Goal: Task Accomplishment & Management: Complete application form

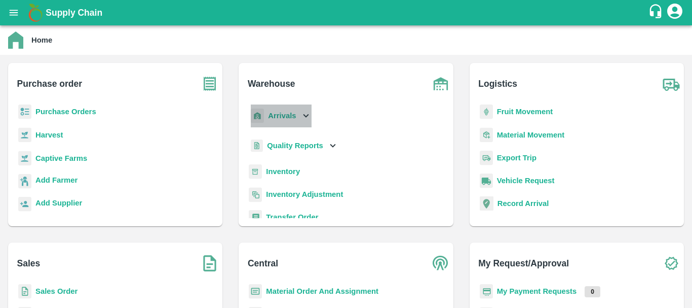
click at [274, 106] on div "Arrivals" at bounding box center [280, 115] width 63 height 23
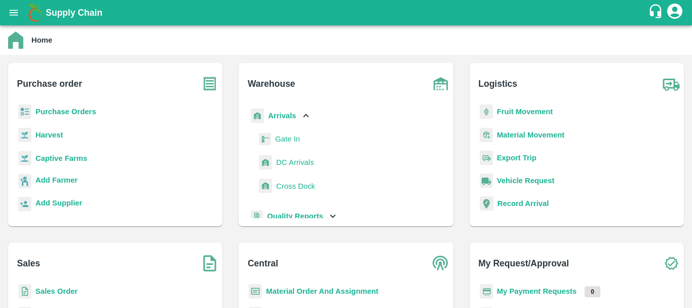
click at [290, 163] on span "DC Arrivals" at bounding box center [295, 162] width 38 height 11
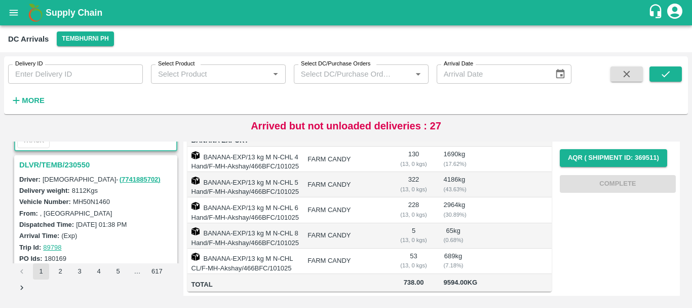
scroll to position [103, 0]
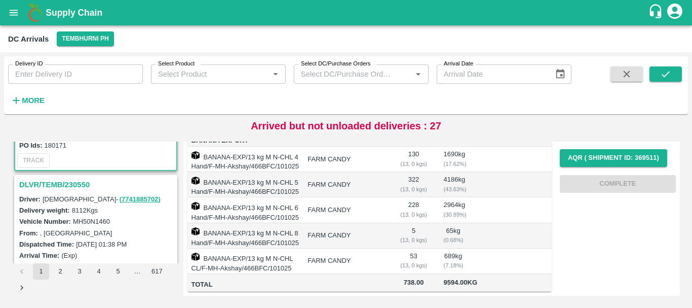
click at [79, 180] on h3 "DLVR/TEMB/230550" at bounding box center [97, 184] width 156 height 13
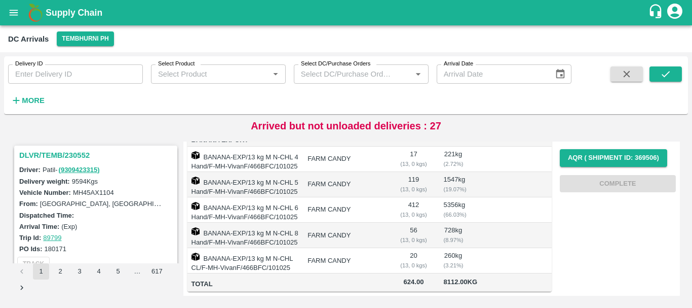
click at [82, 152] on h3 "DLVR/TEMB/230552" at bounding box center [97, 155] width 156 height 13
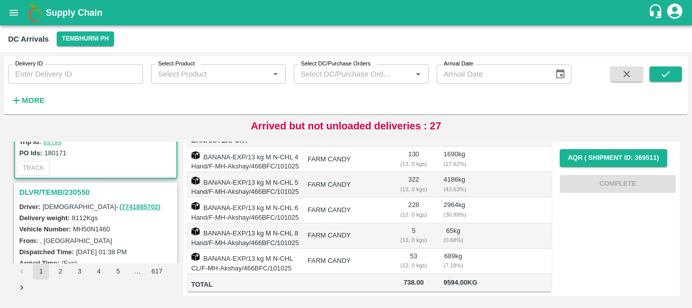
scroll to position [95, 0]
click at [83, 192] on h3 "DLVR/TEMB/230550" at bounding box center [97, 192] width 156 height 13
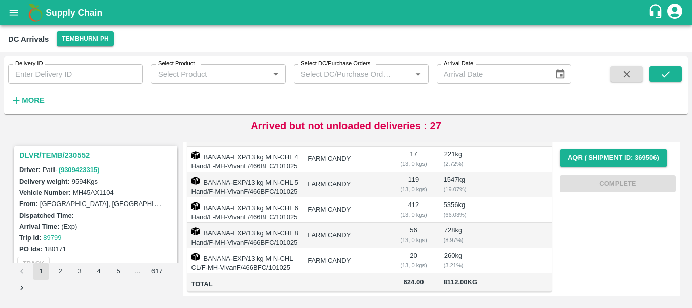
click at [79, 154] on h3 "DLVR/TEMB/230552" at bounding box center [97, 155] width 156 height 13
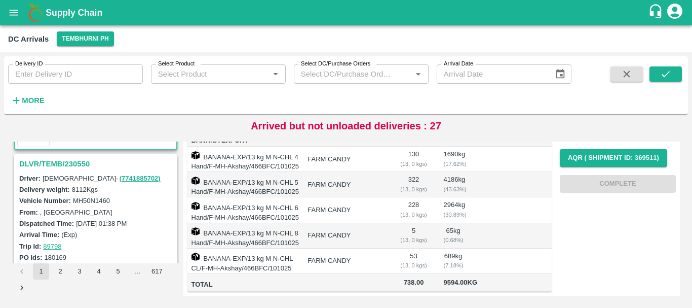
scroll to position [125, 0]
click at [72, 163] on h3 "DLVR/TEMB/230550" at bounding box center [97, 162] width 156 height 13
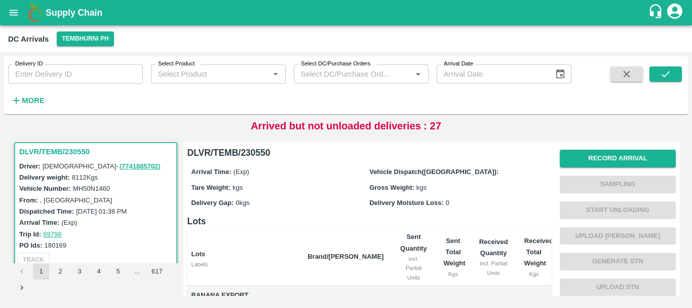
scroll to position [210, 0]
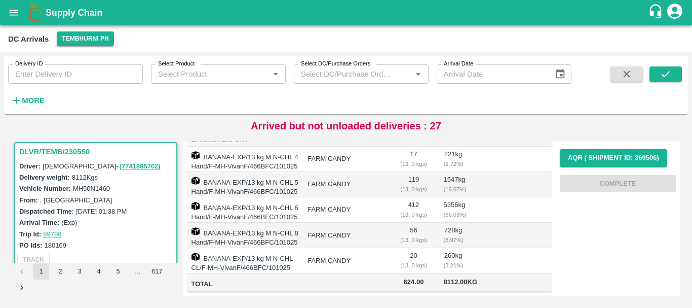
click at [368, 223] on td "FARM CANDY" at bounding box center [346, 235] width 92 height 25
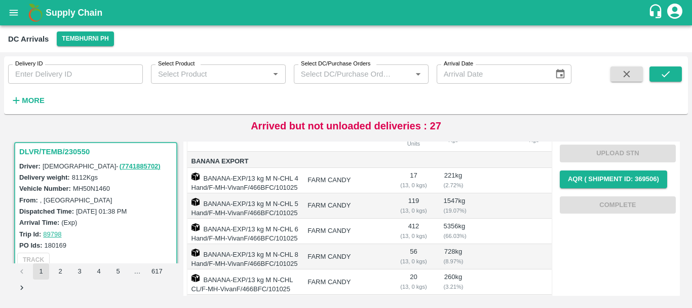
click at [370, 233] on td "FARM CANDY" at bounding box center [346, 230] width 92 height 25
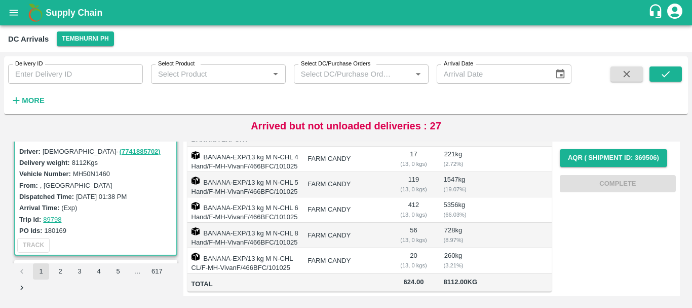
scroll to position [0, 0]
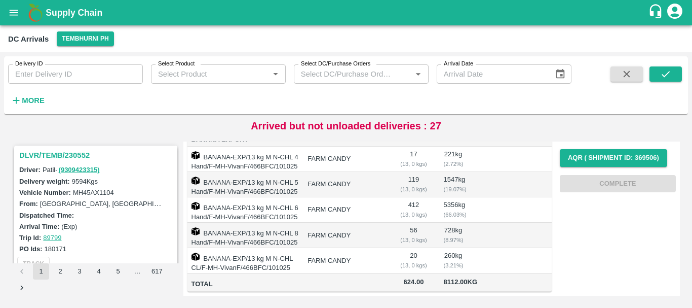
click at [66, 152] on h3 "DLVR/TEMB/230552" at bounding box center [97, 155] width 156 height 13
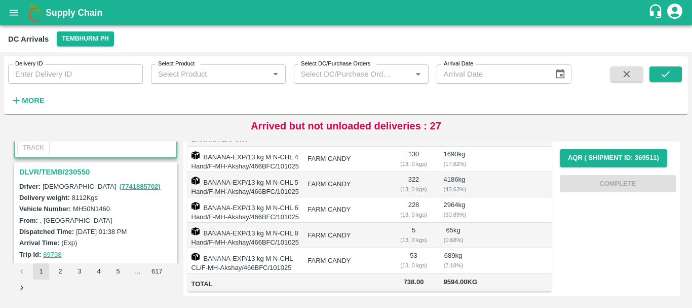
scroll to position [118, 0]
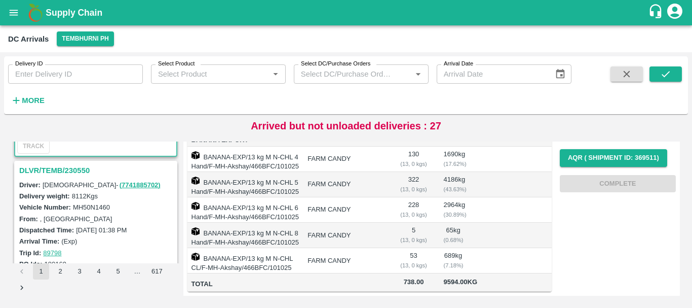
click at [74, 173] on h3 "DLVR/TEMB/230550" at bounding box center [97, 170] width 156 height 13
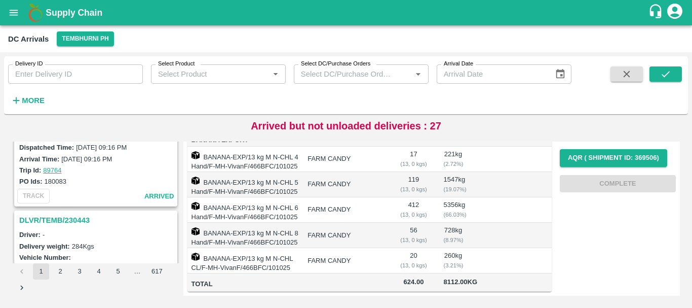
scroll to position [2055, 0]
click at [30, 100] on strong "More" at bounding box center [33, 100] width 23 height 8
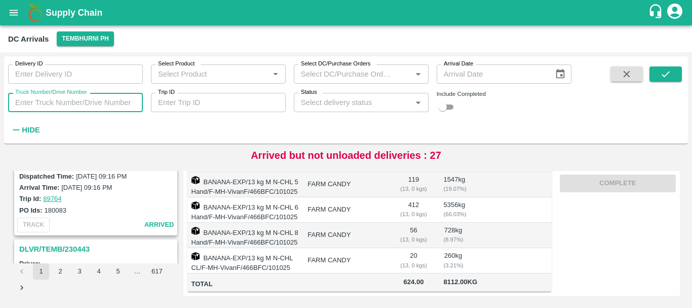
click at [91, 97] on input "Truck Number/Drive Number" at bounding box center [75, 102] width 135 height 19
type input "1104"
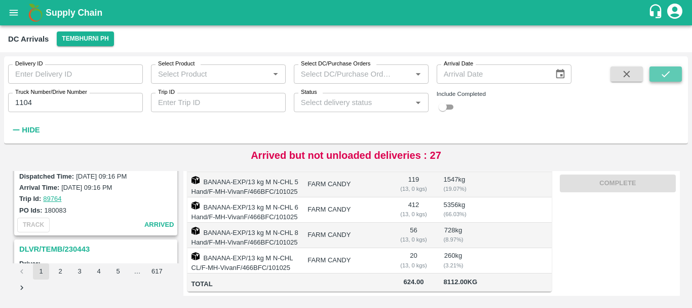
click at [656, 78] on button "submit" at bounding box center [666, 73] width 32 height 15
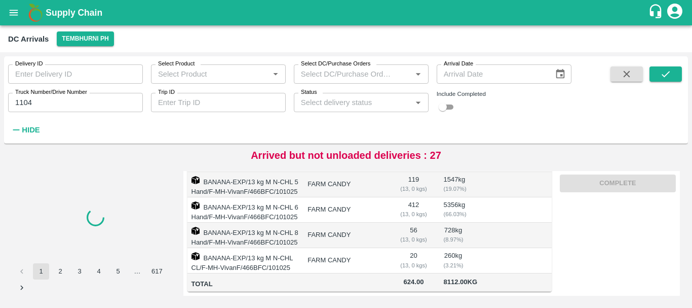
click at [21, 199] on div at bounding box center [95, 217] width 163 height 92
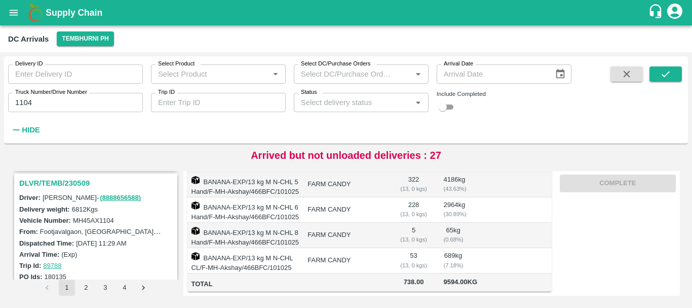
scroll to position [134, 0]
click at [64, 178] on h3 "DLVR/TEMB/230509" at bounding box center [97, 182] width 156 height 13
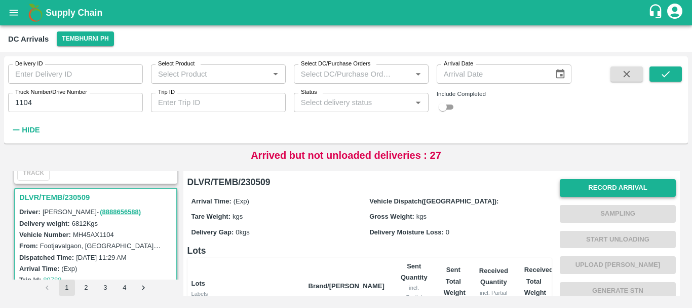
click at [573, 183] on button "Record Arrival" at bounding box center [618, 188] width 116 height 18
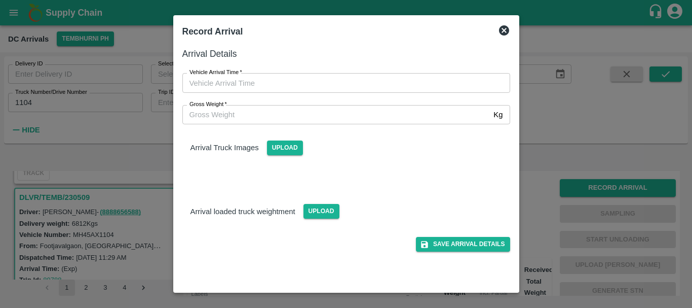
type input "DD/MM/YYYY hh:mm aa"
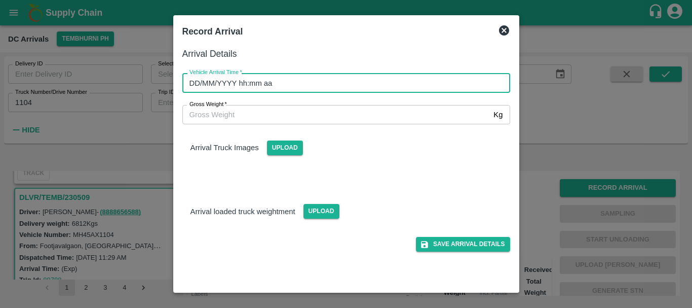
click at [409, 81] on input "DD/MM/YYYY hh:mm aa" at bounding box center [342, 82] width 321 height 19
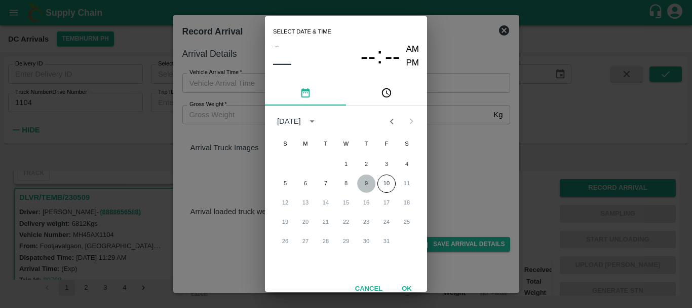
click at [366, 182] on button "9" at bounding box center [366, 183] width 18 height 18
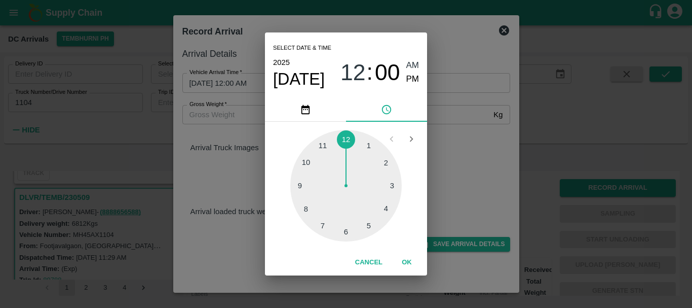
click at [389, 190] on div at bounding box center [346, 186] width 112 height 112
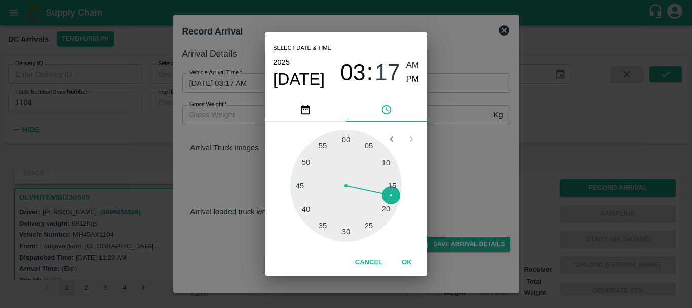
drag, startPoint x: 372, startPoint y: 223, endPoint x: 416, endPoint y: 78, distance: 151.5
click at [416, 78] on div "Select date & time [DATE] 03 : 17 AM PM 05 10 15 20 25 30 35 40 45 50 55 00 Can…" at bounding box center [346, 153] width 162 height 242
click at [416, 78] on span "PM" at bounding box center [412, 79] width 13 height 14
type input "[DATE] 03:17 PM"
click at [470, 153] on div "Select date & time [DATE] 03 : 17 AM PM 05 10 15 20 25 30 35 40 45 50 55 00 Can…" at bounding box center [346, 154] width 692 height 308
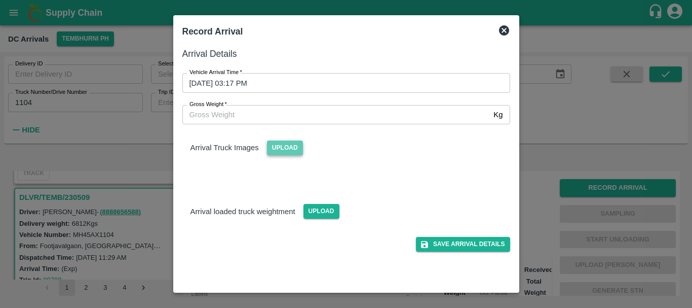
click at [297, 152] on span "Upload" at bounding box center [285, 147] width 36 height 15
click at [0, 0] on input "Upload" at bounding box center [0, 0] width 0 height 0
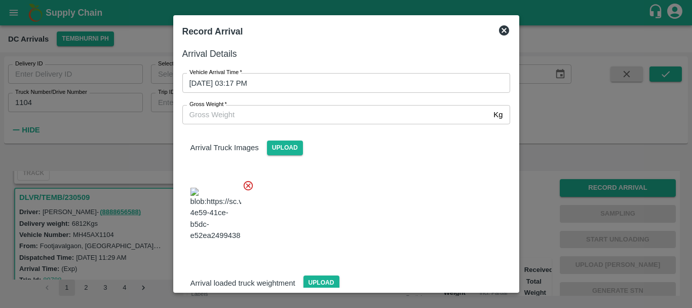
scroll to position [4, 0]
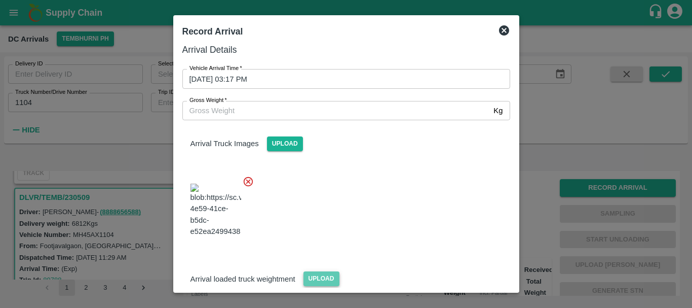
click at [313, 271] on span "Upload" at bounding box center [322, 278] width 36 height 15
click at [0, 0] on input "Upload" at bounding box center [0, 0] width 0 height 0
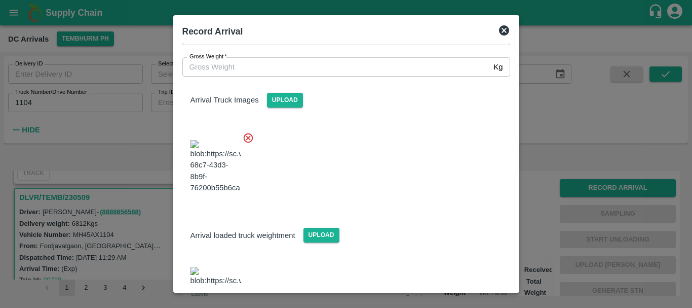
click at [218, 267] on img at bounding box center [216, 293] width 51 height 53
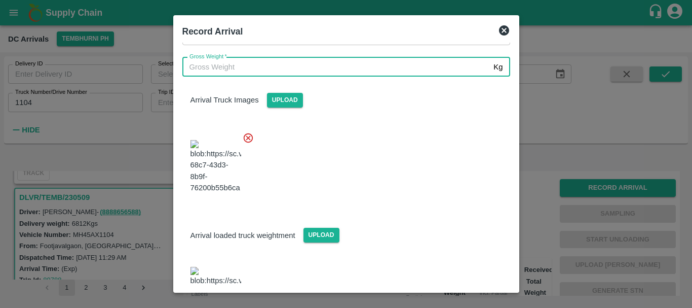
click at [229, 64] on input "Gross Weight   *" at bounding box center [336, 66] width 308 height 19
type input "13230"
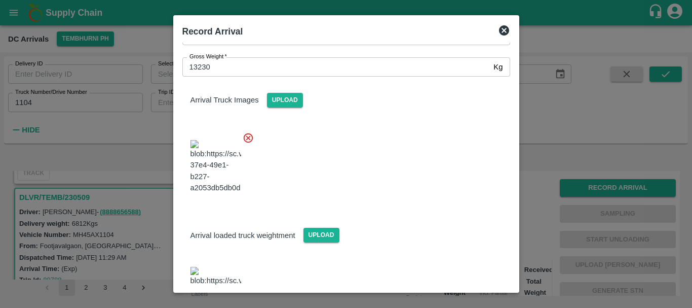
click at [402, 147] on div at bounding box center [342, 164] width 336 height 80
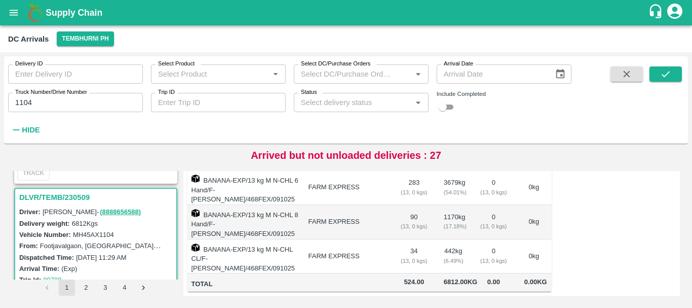
scroll to position [0, 0]
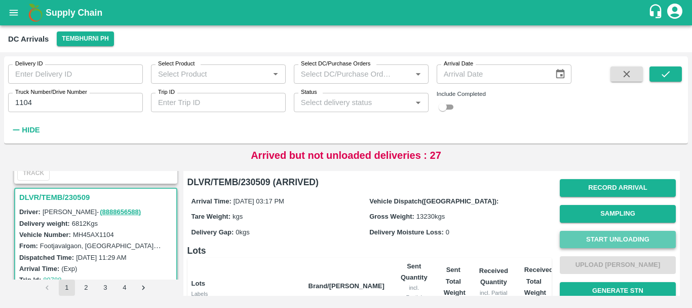
click at [580, 239] on button "Start Unloading" at bounding box center [618, 240] width 116 height 18
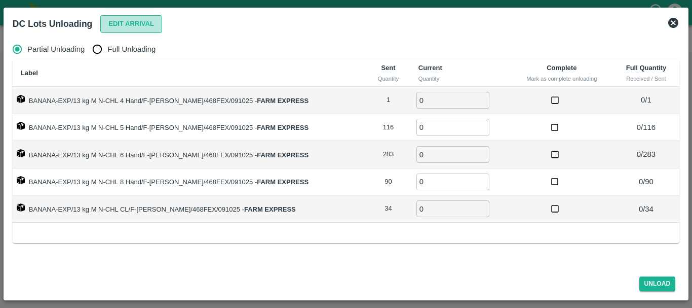
click at [139, 25] on button "Edit Arrival" at bounding box center [131, 24] width 62 height 18
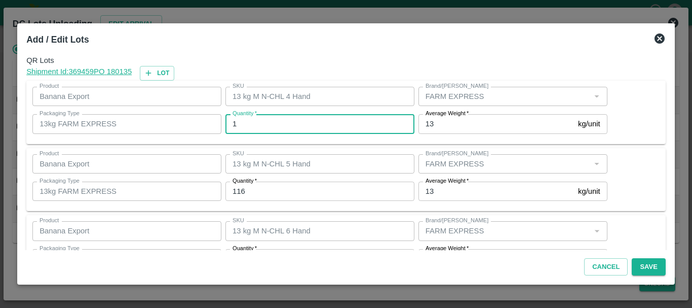
click at [300, 123] on input "1" at bounding box center [320, 123] width 189 height 19
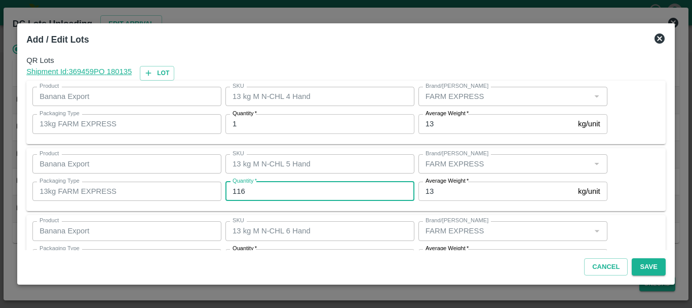
click at [274, 193] on input "116" at bounding box center [320, 190] width 189 height 19
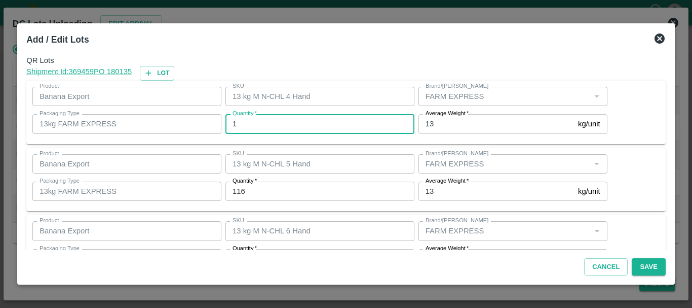
click at [264, 129] on input "1" at bounding box center [320, 123] width 189 height 19
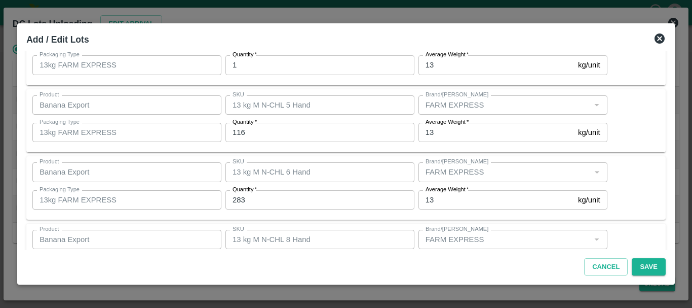
scroll to position [59, 0]
click at [264, 198] on input "283" at bounding box center [320, 199] width 189 height 19
click at [301, 226] on div "SKU 13 kg M N-CHL 8 Hand SKU" at bounding box center [317, 238] width 193 height 27
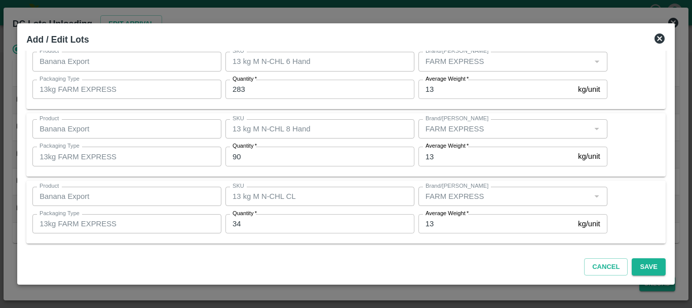
scroll to position [171, 0]
click at [659, 38] on icon at bounding box center [660, 38] width 12 height 12
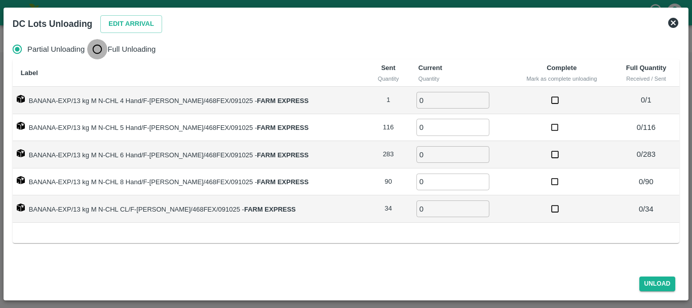
click at [95, 50] on input "Full Unloading" at bounding box center [97, 49] width 20 height 20
radio input "true"
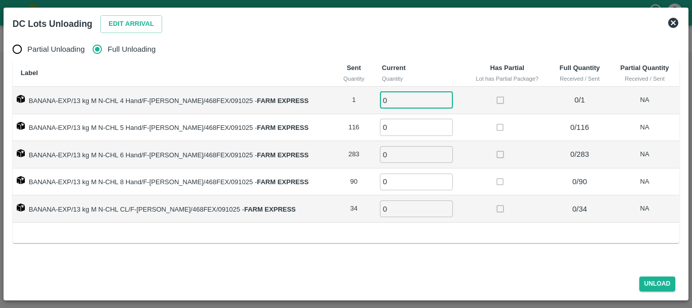
click at [396, 97] on input "0" at bounding box center [416, 100] width 73 height 17
type input "01"
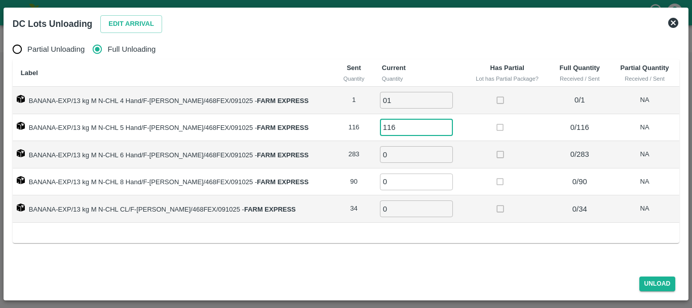
type input "116"
type input "283"
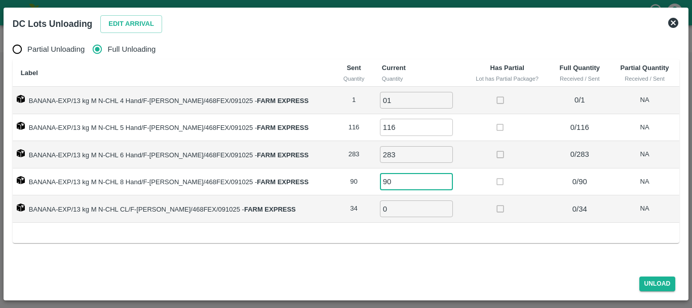
type input "90"
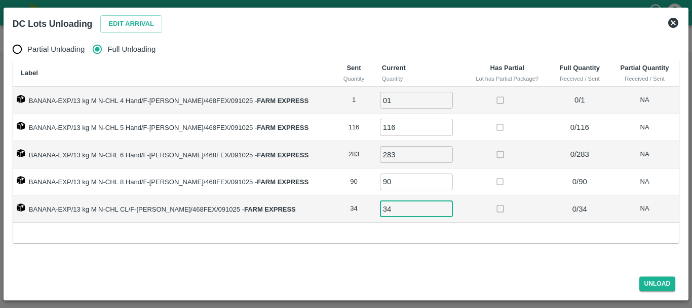
type input "34"
click at [476, 168] on td at bounding box center [507, 181] width 85 height 27
click at [656, 281] on button "Unload" at bounding box center [658, 283] width 36 height 15
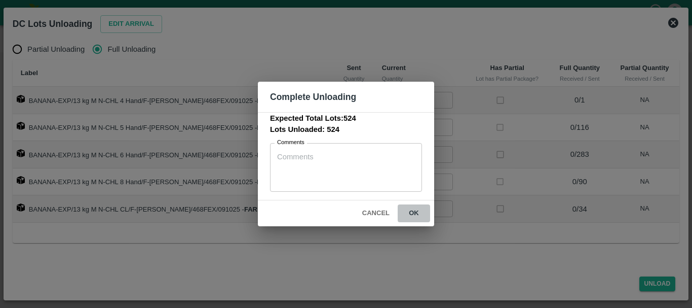
click at [409, 210] on button "ok" at bounding box center [414, 213] width 32 height 18
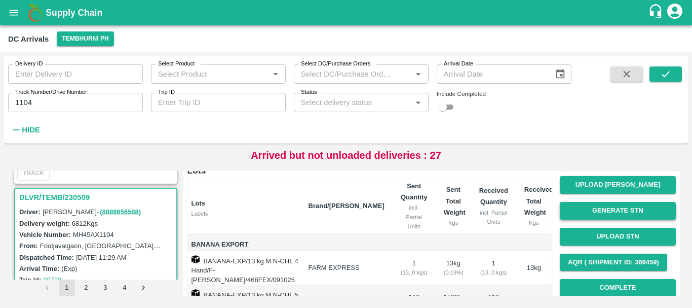
scroll to position [82, 0]
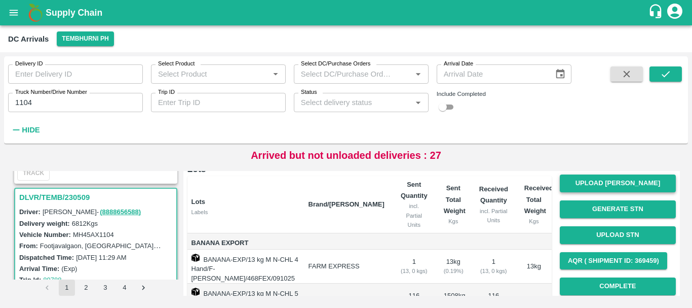
click at [594, 187] on button "Upload [PERSON_NAME]" at bounding box center [618, 183] width 116 height 18
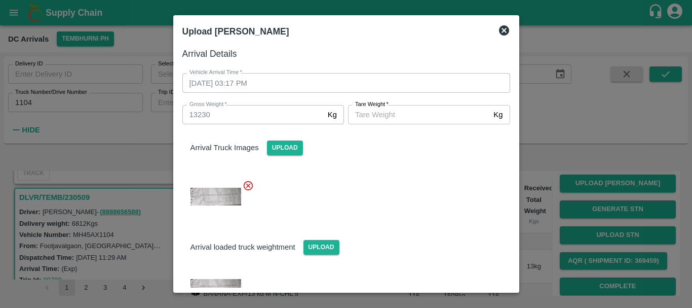
click at [368, 121] on input "[PERSON_NAME]   *" at bounding box center [418, 114] width 141 height 19
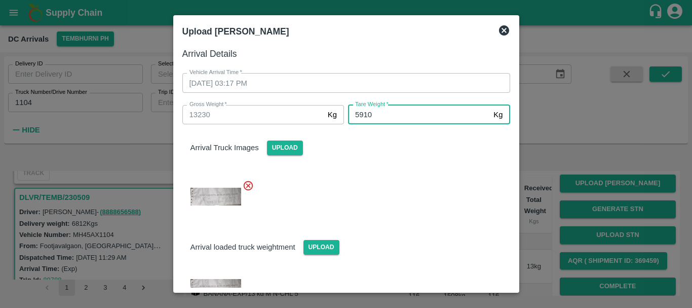
type input "5910"
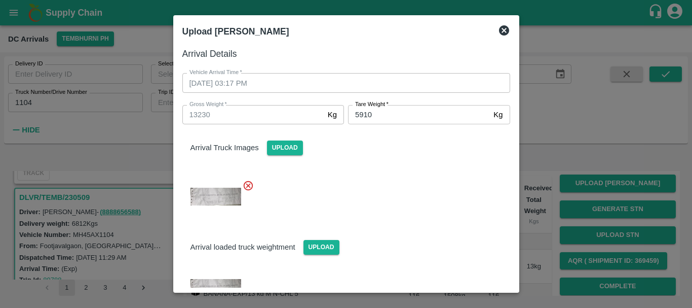
click at [387, 191] on div at bounding box center [342, 193] width 336 height 44
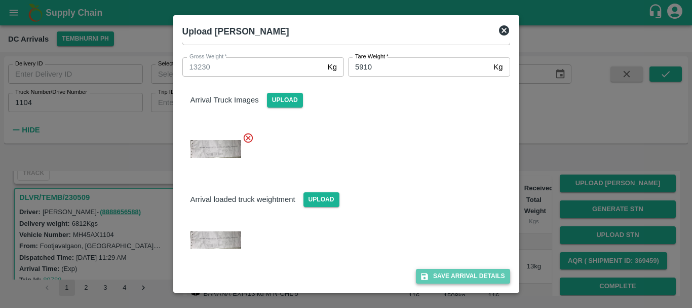
click at [426, 277] on icon "submit" at bounding box center [424, 276] width 9 height 9
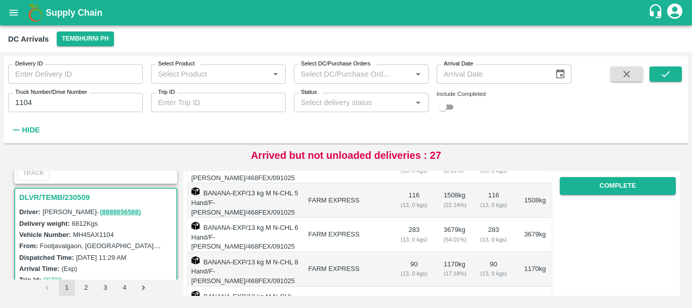
scroll to position [181, 0]
click at [593, 192] on button "Complete" at bounding box center [618, 186] width 116 height 18
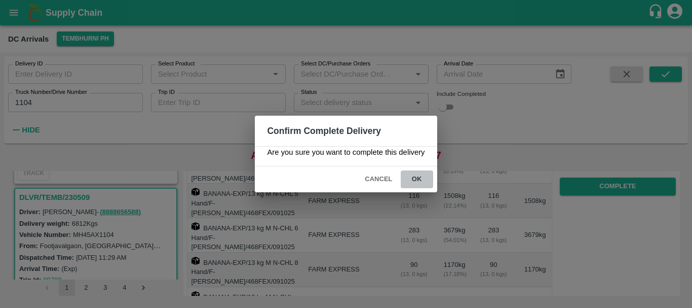
click at [418, 183] on button "ok" at bounding box center [417, 179] width 32 height 18
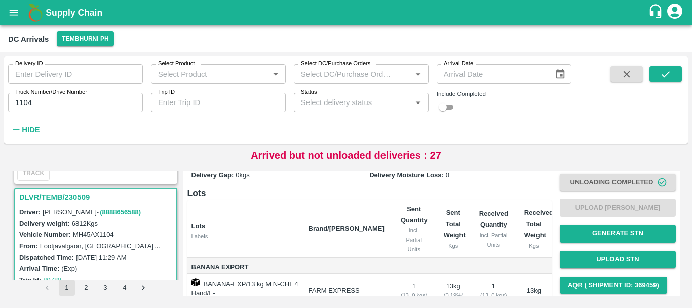
scroll to position [0, 0]
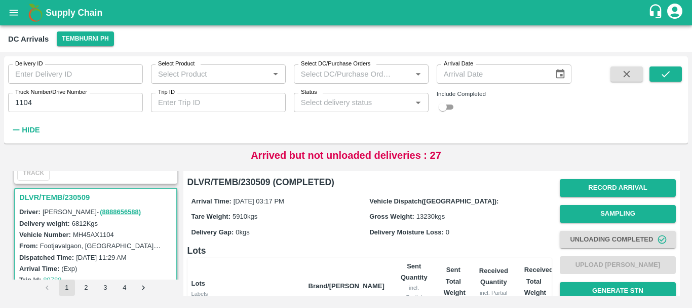
click at [67, 94] on label "Truck Number/Drive Number" at bounding box center [51, 92] width 72 height 8
click at [67, 94] on input "1104" at bounding box center [75, 102] width 135 height 19
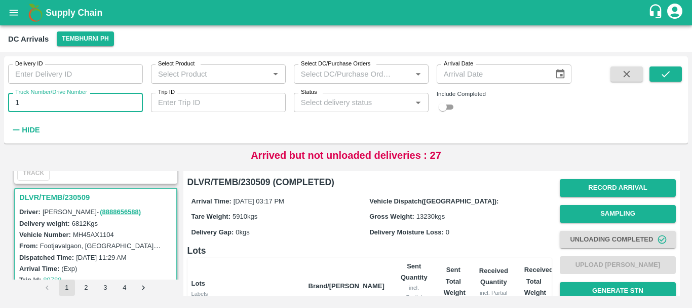
type input "1"
type input "1460"
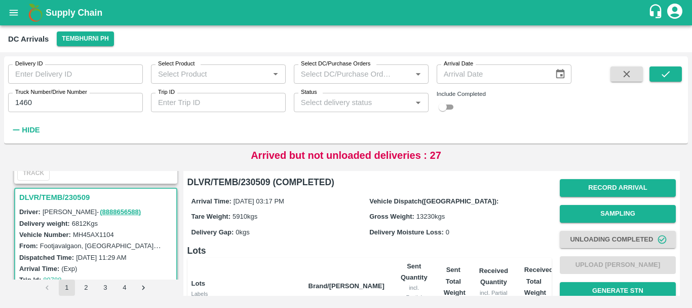
click at [429, 215] on span "13230 kgs" at bounding box center [431, 216] width 28 height 8
click at [669, 76] on icon "submit" at bounding box center [665, 73] width 11 height 11
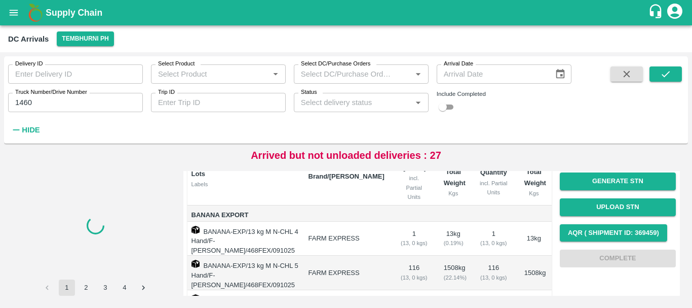
scroll to position [110, 0]
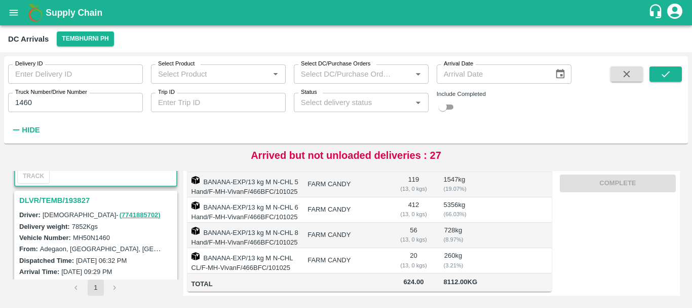
scroll to position [115, 0]
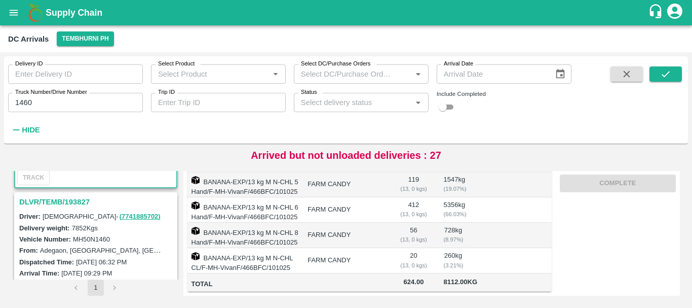
click at [76, 201] on h3 "DLVR/TEMB/193827" at bounding box center [97, 201] width 156 height 13
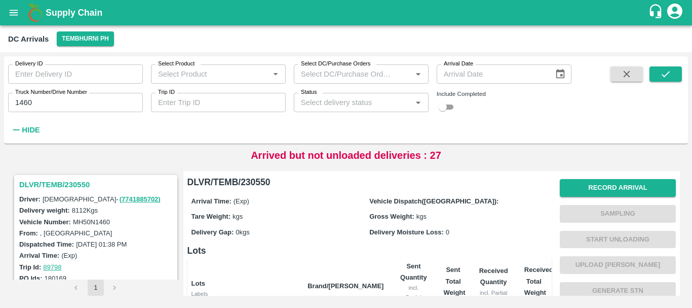
click at [85, 180] on h3 "DLVR/TEMB/230550" at bounding box center [97, 184] width 156 height 13
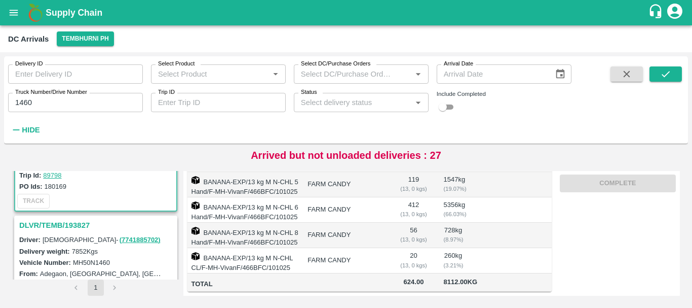
click at [74, 228] on h3 "DLVR/TEMB/193827" at bounding box center [97, 224] width 156 height 13
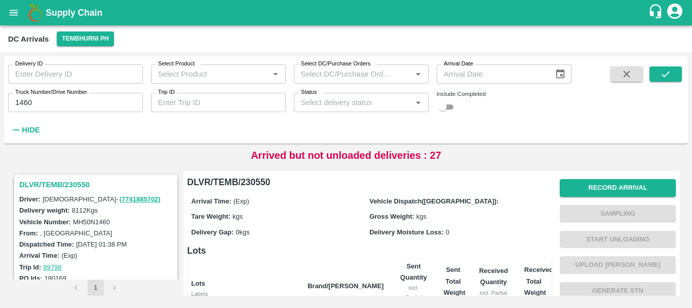
click at [68, 186] on h3 "DLVR/TEMB/230550" at bounding box center [97, 184] width 156 height 13
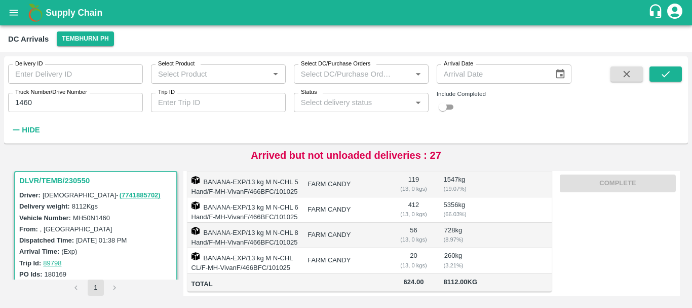
click at [381, 248] on td "FARM CANDY" at bounding box center [346, 260] width 92 height 25
click at [382, 248] on td "FARM CANDY" at bounding box center [346, 260] width 92 height 25
click at [385, 248] on td "FARM CANDY" at bounding box center [346, 260] width 92 height 25
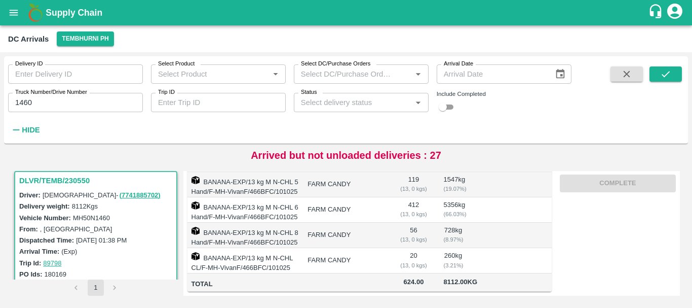
click at [375, 248] on td "FARM CANDY" at bounding box center [346, 260] width 92 height 25
click at [379, 248] on td "FARM CANDY" at bounding box center [346, 260] width 92 height 25
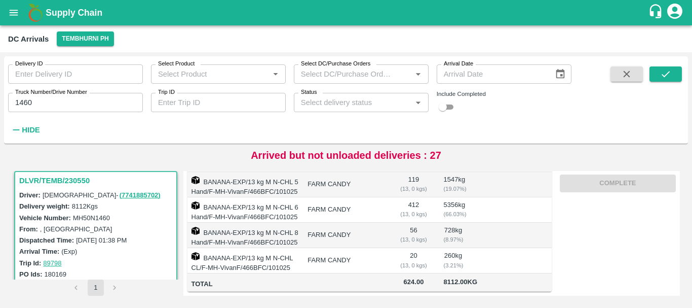
click at [383, 248] on td "FARM CANDY" at bounding box center [346, 260] width 92 height 25
click at [384, 248] on td "FARM CANDY" at bounding box center [346, 260] width 92 height 25
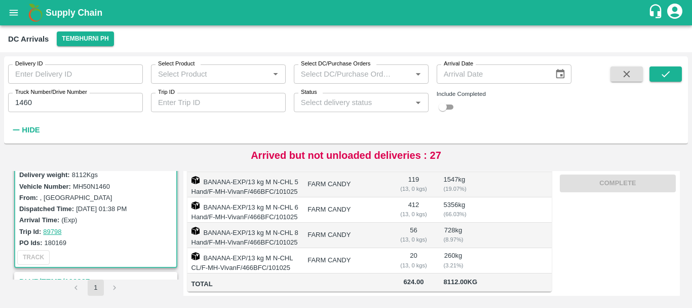
scroll to position [0, 0]
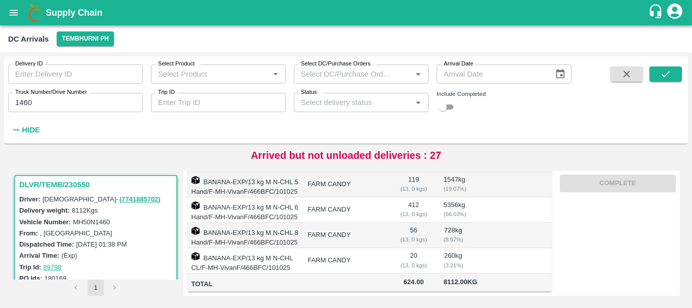
drag, startPoint x: 137, startPoint y: 212, endPoint x: 136, endPoint y: 219, distance: 7.1
click at [136, 219] on div "Vehicle Number: MH50N1460" at bounding box center [97, 221] width 156 height 11
click at [138, 219] on div "Vehicle Number: MH50N1460" at bounding box center [97, 221] width 156 height 11
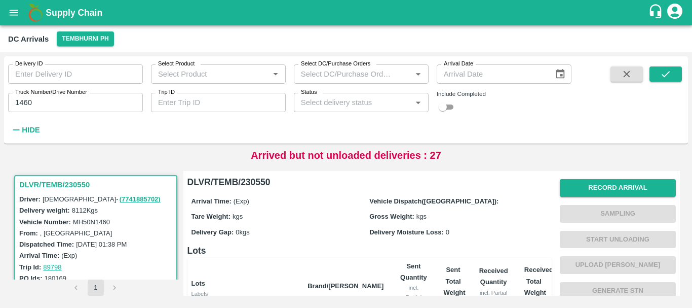
scroll to position [240, 0]
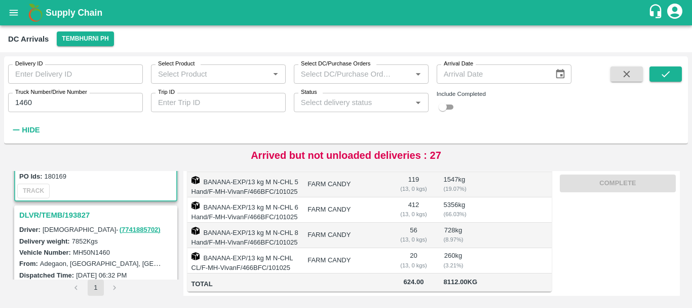
click at [71, 216] on h3 "DLVR/TEMB/193827" at bounding box center [97, 214] width 156 height 13
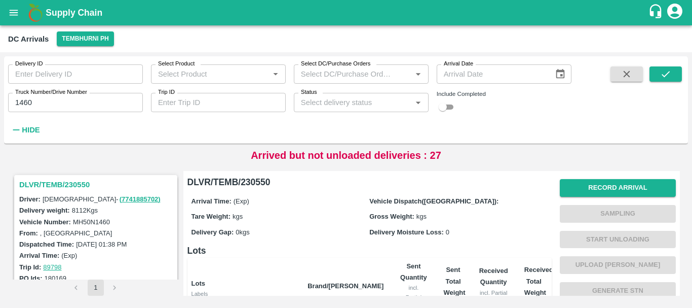
click at [79, 184] on h3 "DLVR/TEMB/230550" at bounding box center [97, 184] width 156 height 13
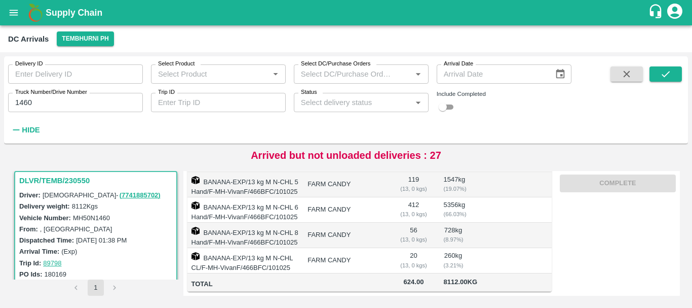
click at [465, 197] on td "5356 kg ( 66.03 %)" at bounding box center [453, 209] width 35 height 25
click at [450, 106] on input "checkbox" at bounding box center [443, 107] width 36 height 12
checkbox input "true"
click at [672, 75] on icon "submit" at bounding box center [665, 73] width 11 height 11
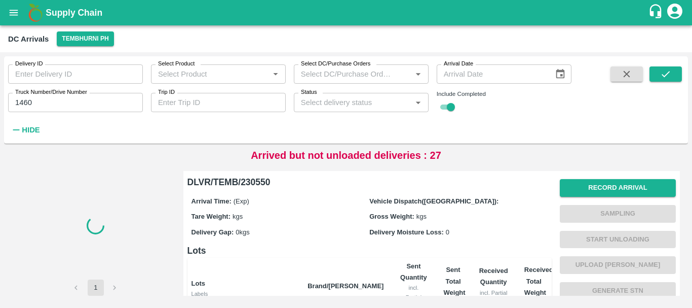
scroll to position [240, 0]
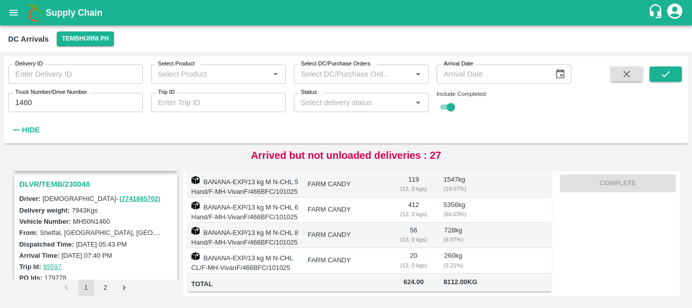
scroll to position [133, 0]
click at [62, 184] on h3 "DLVR/TEMB/230048" at bounding box center [97, 183] width 156 height 13
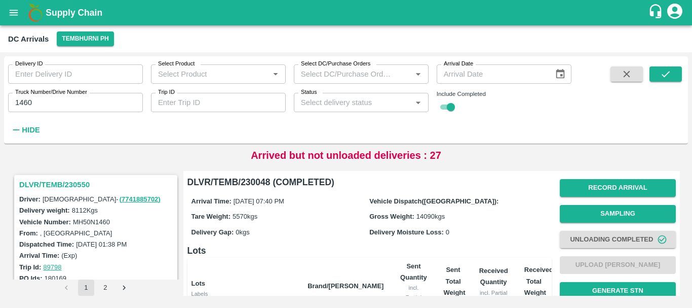
click at [67, 183] on h3 "DLVR/TEMB/230550" at bounding box center [97, 184] width 156 height 13
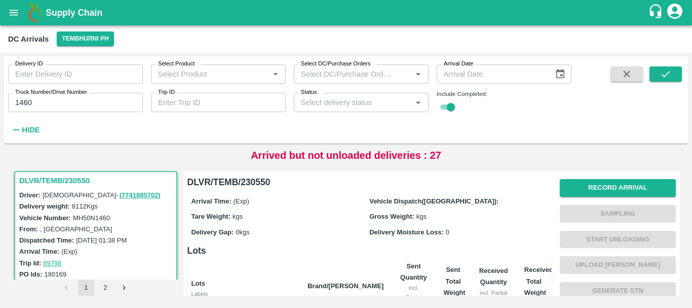
scroll to position [240, 0]
click at [61, 102] on input "1460" at bounding box center [75, 102] width 135 height 19
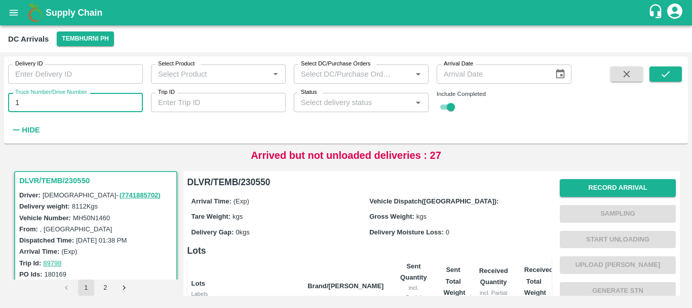
type input "1"
type input "4975"
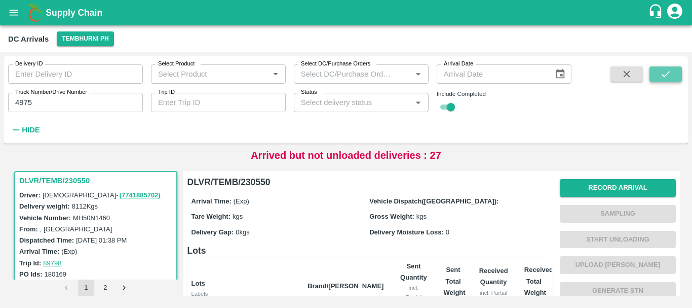
click at [666, 71] on icon "submit" at bounding box center [665, 73] width 11 height 11
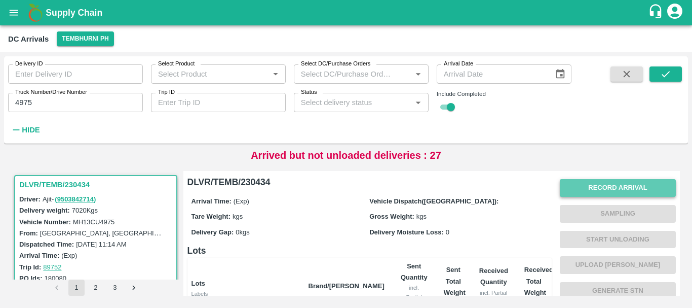
click at [608, 195] on button "Record Arrival" at bounding box center [618, 188] width 116 height 18
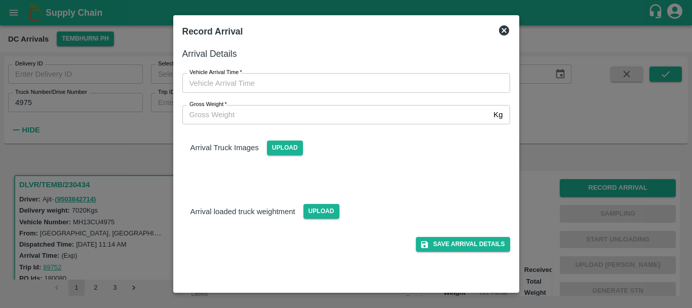
type input "DD/MM/YYYY hh:mm aa"
click at [410, 75] on input "DD/MM/YYYY hh:mm aa" at bounding box center [342, 82] width 321 height 19
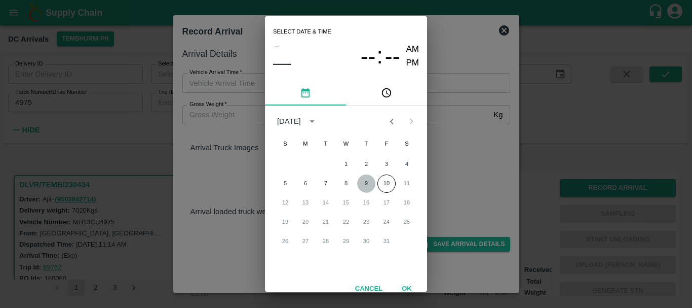
click at [366, 182] on button "9" at bounding box center [366, 183] width 18 height 18
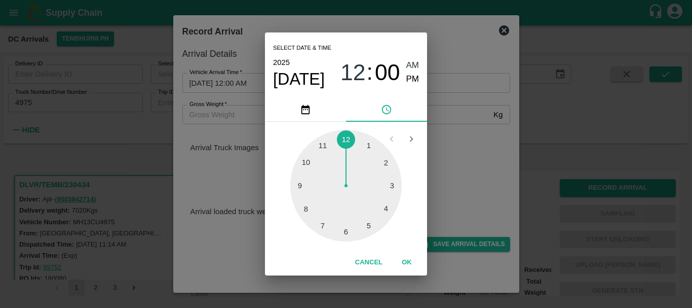
click at [369, 220] on div at bounding box center [346, 186] width 112 height 112
click at [309, 208] on div at bounding box center [346, 186] width 112 height 112
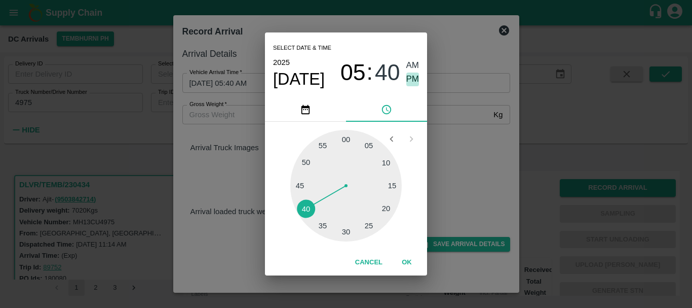
drag, startPoint x: 414, startPoint y: 78, endPoint x: 435, endPoint y: 104, distance: 33.5
click at [414, 78] on span "PM" at bounding box center [412, 79] width 13 height 14
type input "[DATE] 05:40 PM"
click at [481, 148] on div "Select date & time [DATE] 05 : 40 AM PM 05 10 15 20 25 30 35 40 45 50 55 00 Can…" at bounding box center [346, 154] width 692 height 308
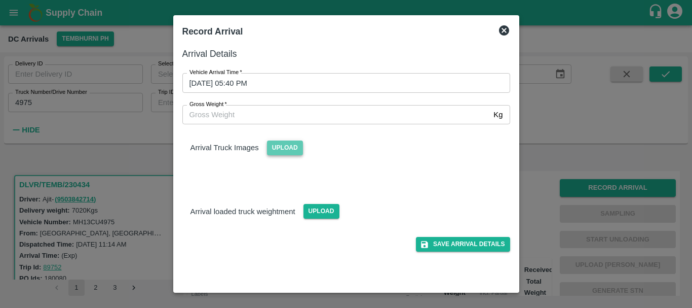
click at [291, 145] on span "Upload" at bounding box center [285, 147] width 36 height 15
click at [0, 0] on input "Upload" at bounding box center [0, 0] width 0 height 0
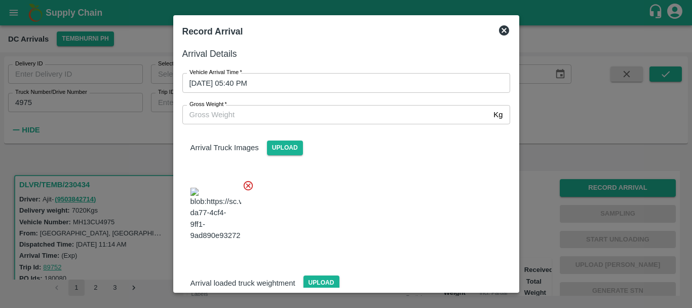
scroll to position [9, 0]
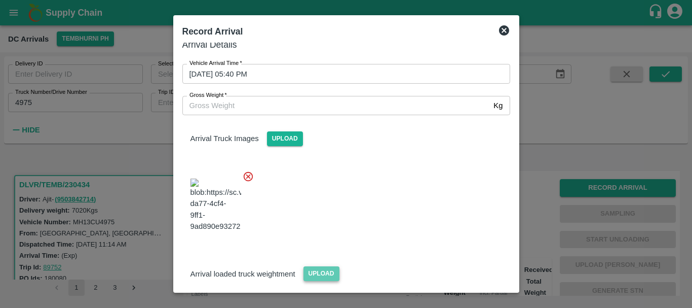
click at [325, 266] on span "Upload" at bounding box center [322, 273] width 36 height 15
click at [0, 0] on input "Upload" at bounding box center [0, 0] width 0 height 0
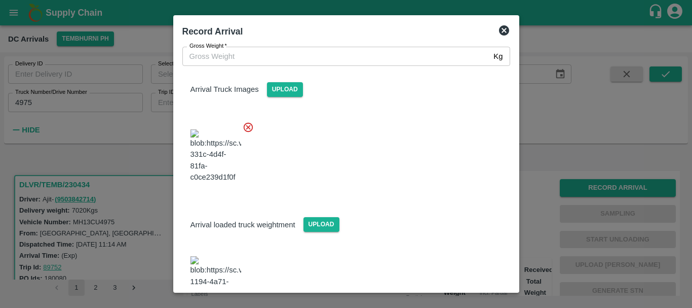
click at [209, 256] on img at bounding box center [216, 282] width 51 height 53
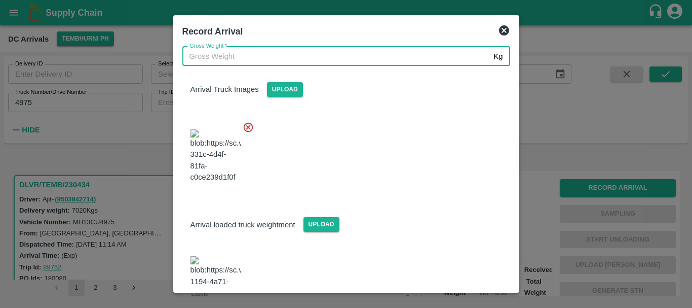
click at [262, 61] on input "Gross Weight   *" at bounding box center [336, 56] width 308 height 19
type input "12530"
click at [407, 132] on div at bounding box center [342, 153] width 336 height 80
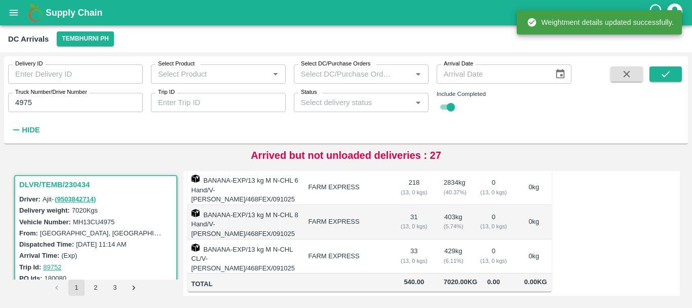
scroll to position [0, 0]
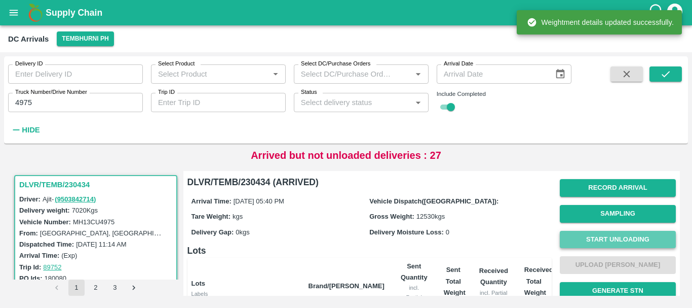
click at [585, 239] on button "Start Unloading" at bounding box center [618, 240] width 116 height 18
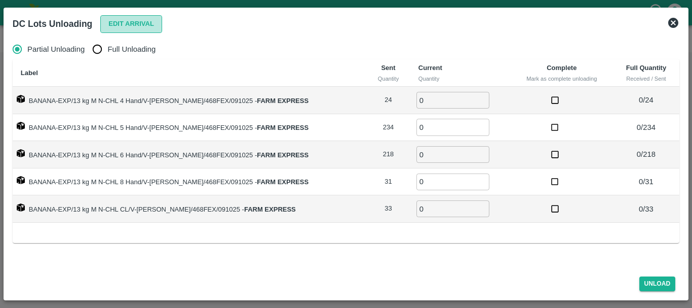
click at [128, 21] on button "Edit Arrival" at bounding box center [131, 24] width 62 height 18
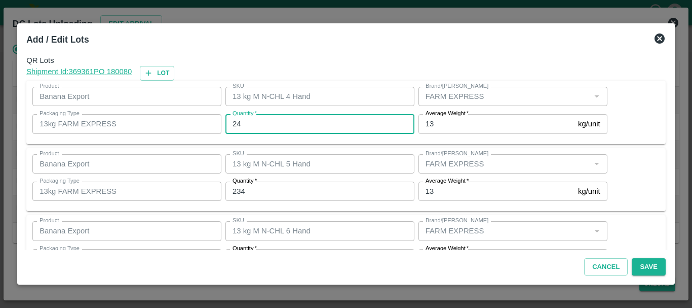
click at [290, 122] on input "24" at bounding box center [320, 123] width 189 height 19
type input "28"
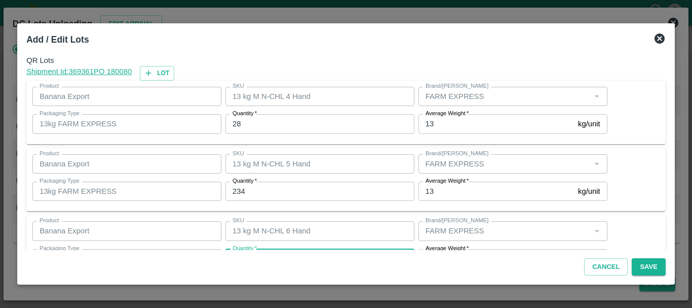
scroll to position [18, 0]
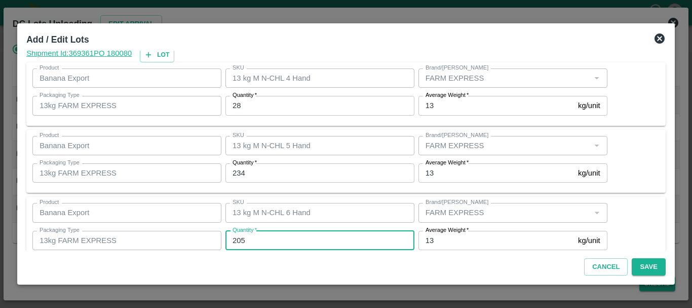
type input "205"
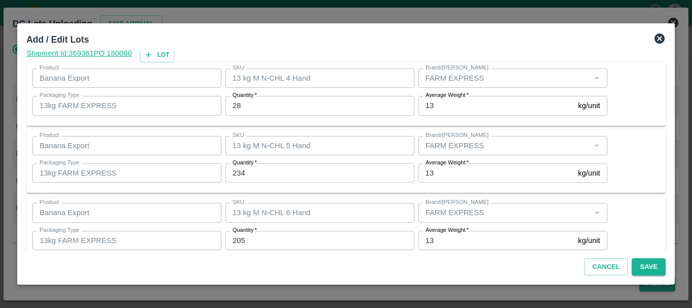
scroll to position [171, 0]
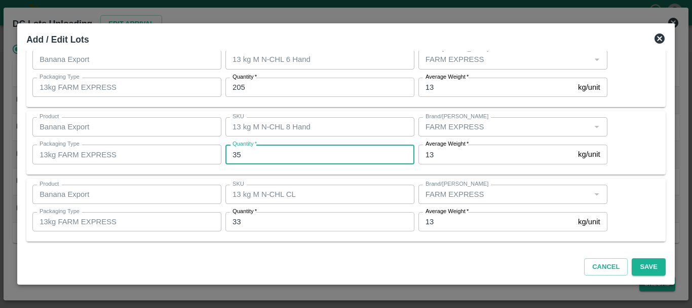
type input "35"
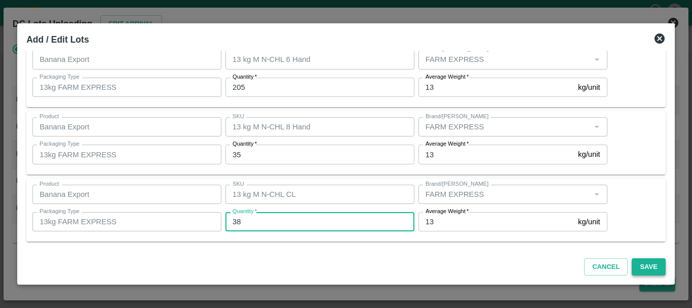
type input "38"
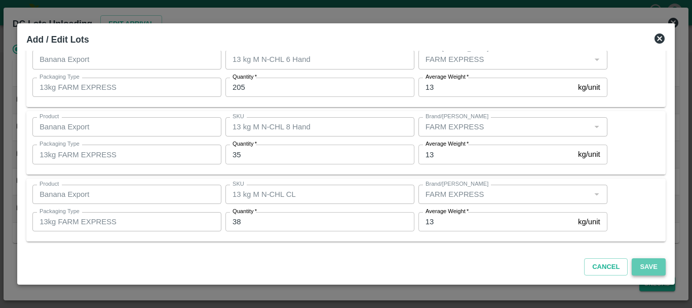
click at [644, 268] on button "Save" at bounding box center [648, 267] width 33 height 18
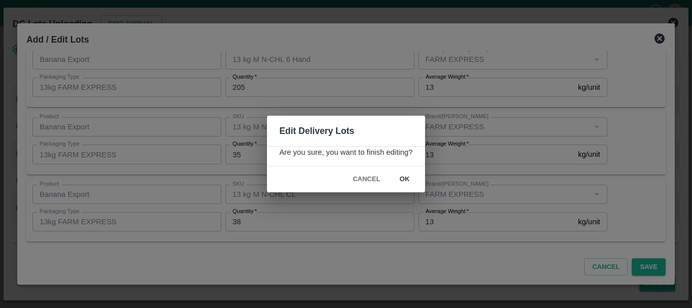
click at [394, 176] on button "ok" at bounding box center [405, 179] width 32 height 18
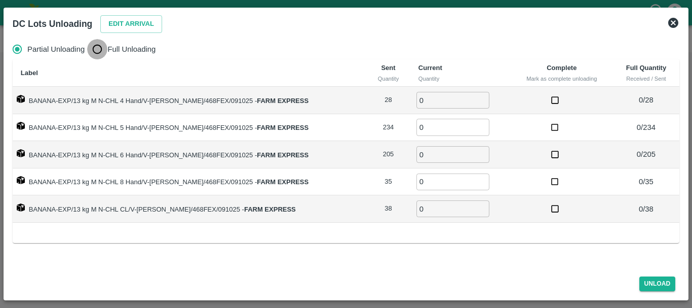
click at [94, 51] on input "Full Unloading" at bounding box center [97, 49] width 20 height 20
radio input "true"
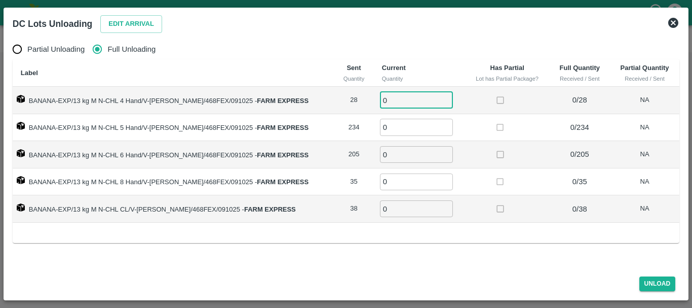
click at [390, 105] on input "0" at bounding box center [416, 100] width 73 height 17
type input "028"
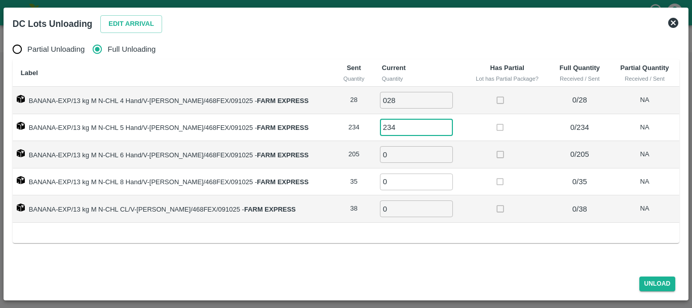
type input "234"
type input "205"
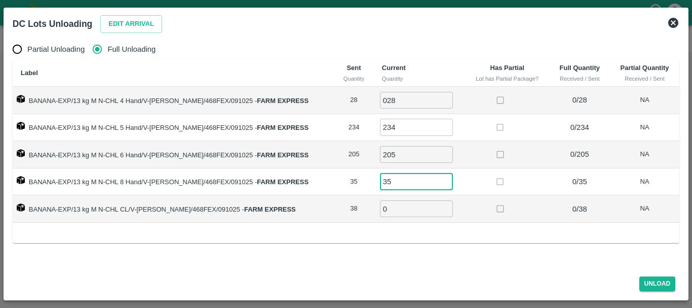
type input "35"
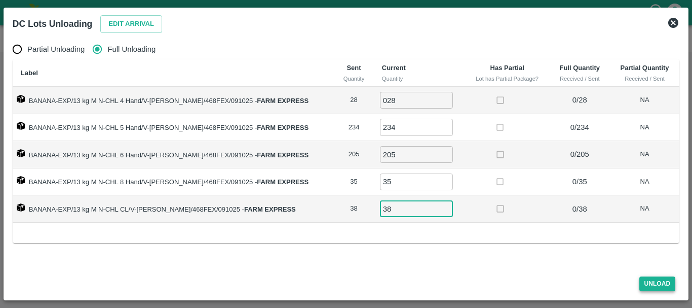
type input "38"
click at [644, 279] on button "Unload" at bounding box center [658, 283] width 36 height 15
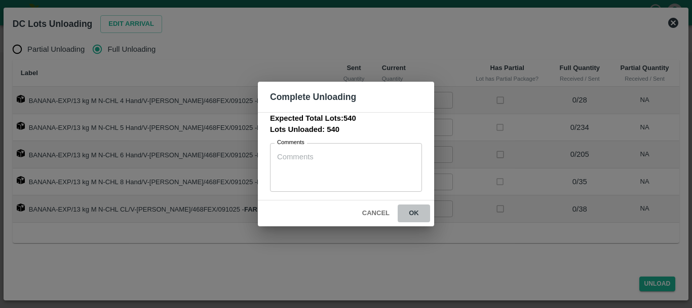
click at [408, 206] on button "ok" at bounding box center [414, 213] width 32 height 18
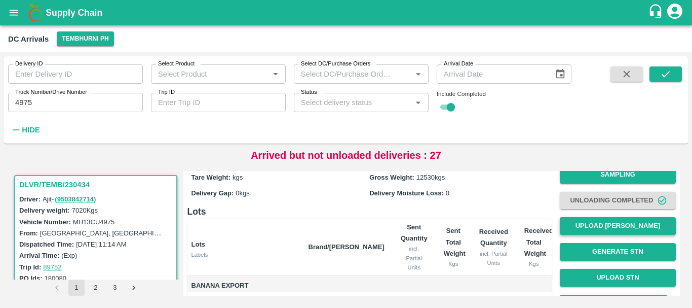
scroll to position [37, 0]
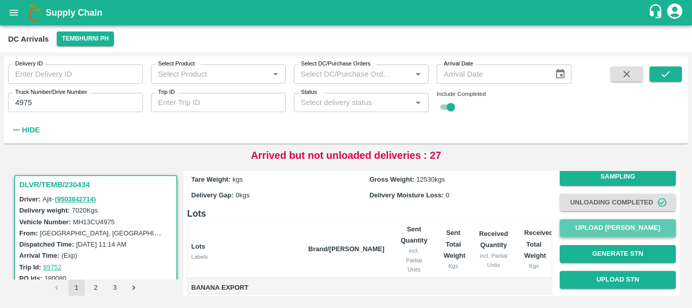
click at [588, 230] on button "Upload [PERSON_NAME]" at bounding box center [618, 228] width 116 height 18
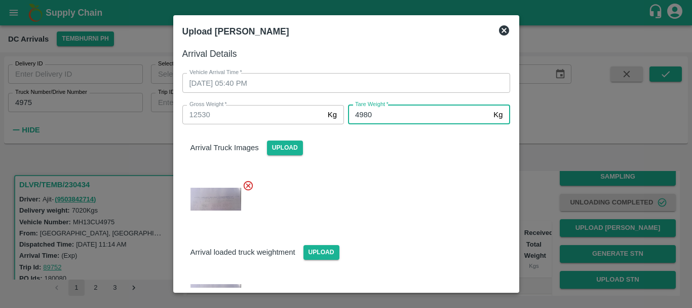
type input "4980"
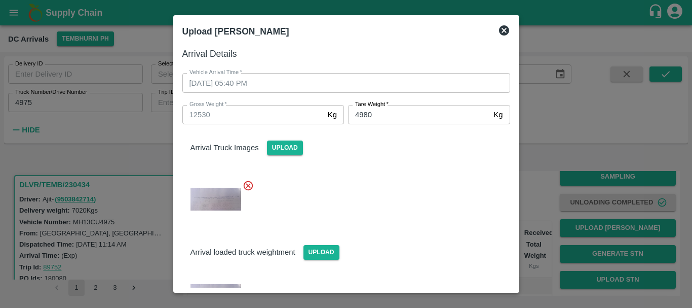
click at [414, 203] on div at bounding box center [342, 195] width 336 height 49
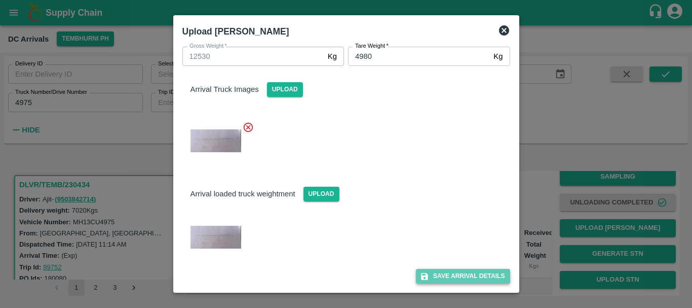
click at [454, 273] on button "Save Arrival Details" at bounding box center [463, 276] width 94 height 15
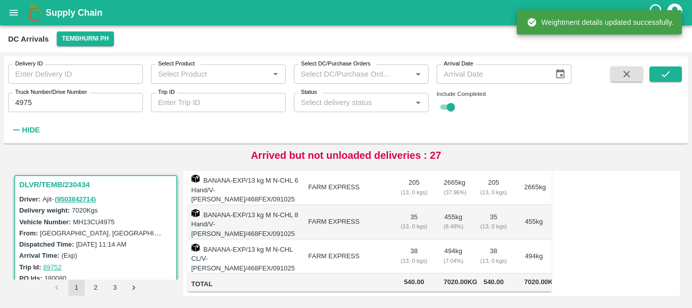
scroll to position [152, 0]
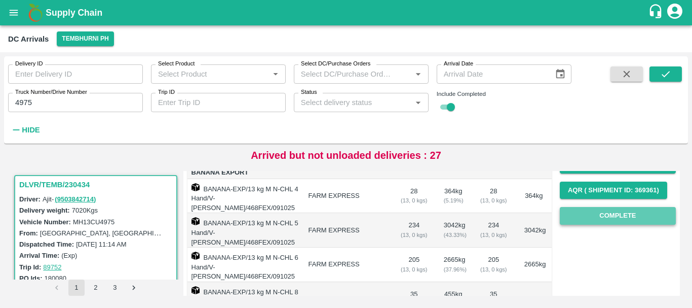
click at [606, 214] on button "Complete" at bounding box center [618, 216] width 116 height 18
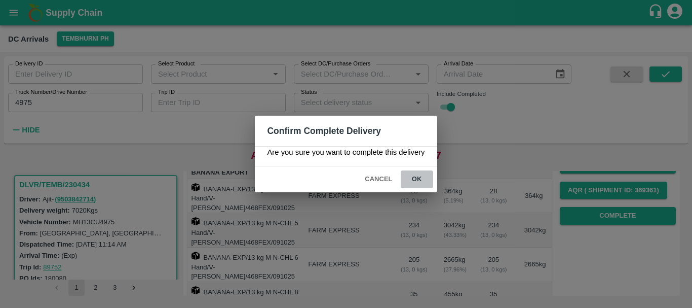
click at [417, 177] on button "ok" at bounding box center [417, 179] width 32 height 18
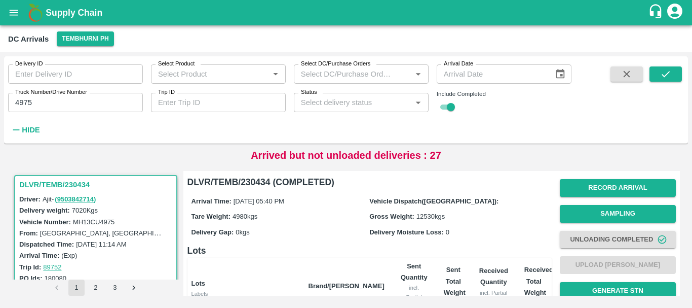
scroll to position [240, 0]
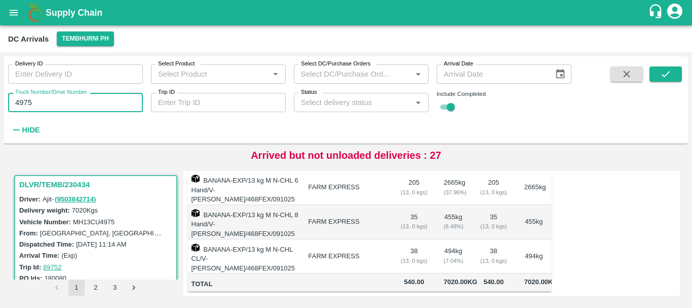
click at [39, 98] on input "4975" at bounding box center [75, 102] width 135 height 19
type input "4"
click at [229, 129] on div "Delivery ID Delivery ID Select Product Select Product   * Select DC/Purchase Or…" at bounding box center [286, 97] width 572 height 82
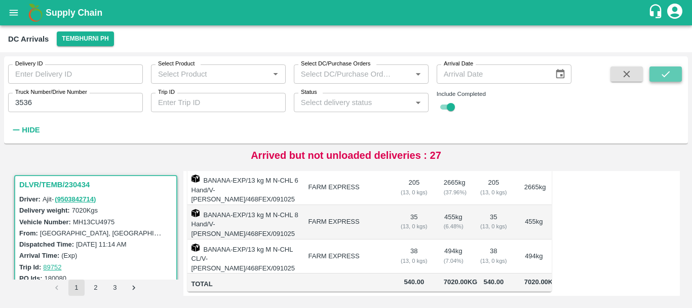
click at [662, 73] on icon "submit" at bounding box center [665, 73] width 11 height 11
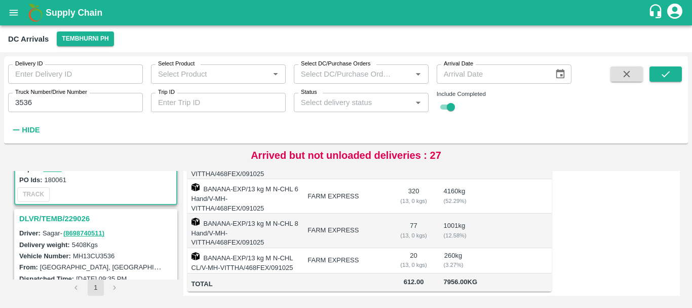
scroll to position [101, 0]
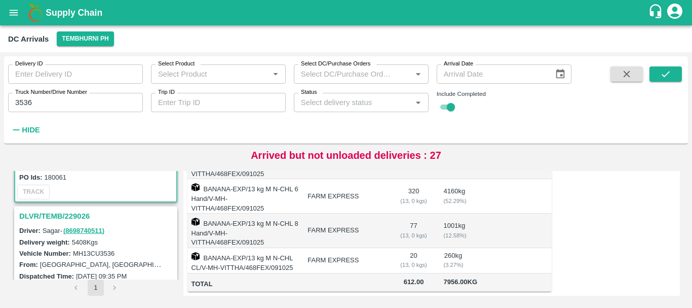
click at [69, 214] on h3 "DLVR/TEMB/229026" at bounding box center [97, 215] width 156 height 13
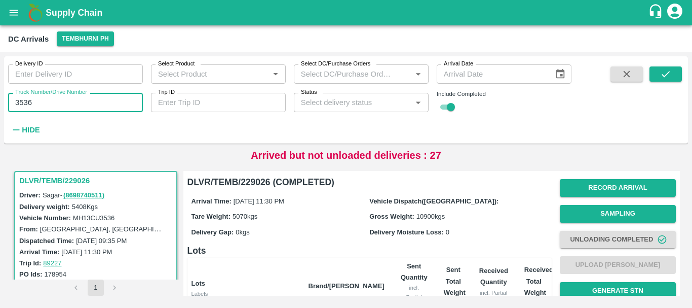
click at [85, 109] on input "3536" at bounding box center [75, 102] width 135 height 19
type input "3"
type input "5322"
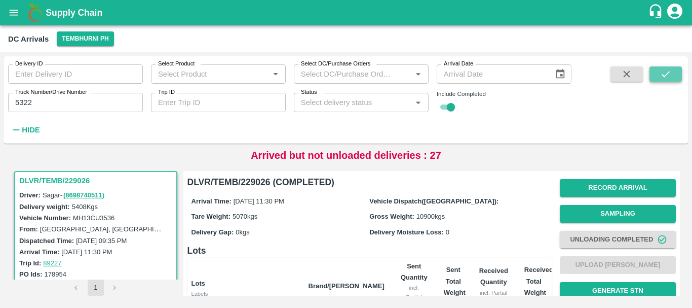
click at [666, 68] on button "submit" at bounding box center [666, 73] width 32 height 15
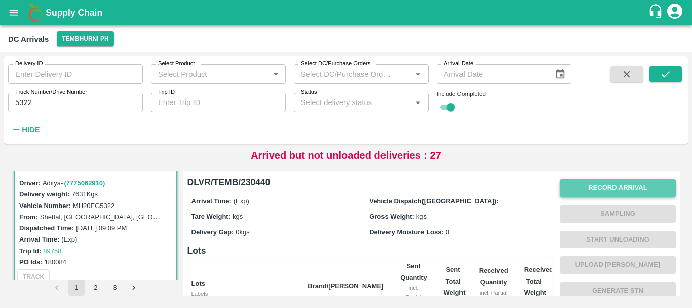
click at [569, 183] on button "Record Arrival" at bounding box center [618, 188] width 116 height 18
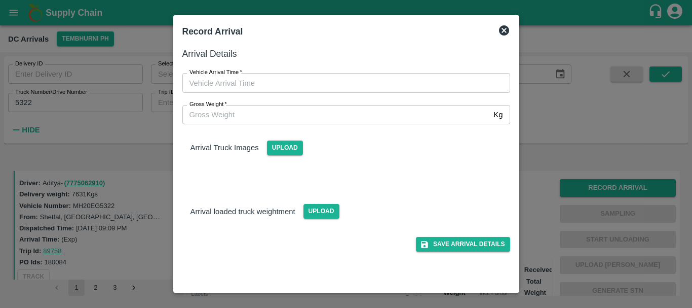
type input "DD/MM/YYYY hh:mm aa"
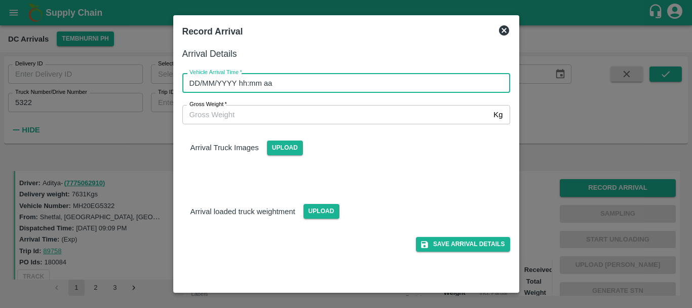
click at [411, 83] on input "DD/MM/YYYY hh:mm aa" at bounding box center [342, 82] width 321 height 19
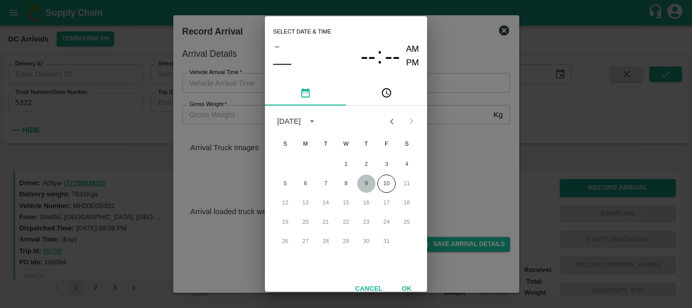
click at [362, 181] on button "9" at bounding box center [366, 183] width 18 height 18
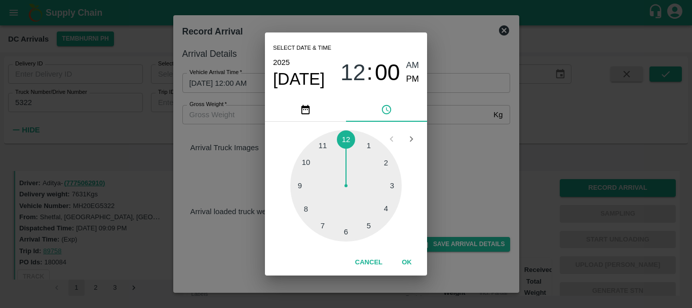
click at [302, 183] on div at bounding box center [346, 186] width 112 height 112
click at [382, 212] on div at bounding box center [346, 186] width 112 height 112
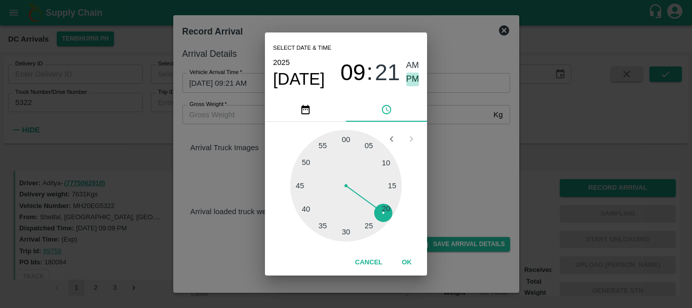
click at [411, 83] on span "PM" at bounding box center [412, 79] width 13 height 14
type input "[DATE] 09:21 PM"
click at [467, 117] on div "Select date & time [DATE] 09 : 21 AM PM 05 10 15 20 25 30 35 40 45 50 55 00 Can…" at bounding box center [346, 154] width 692 height 308
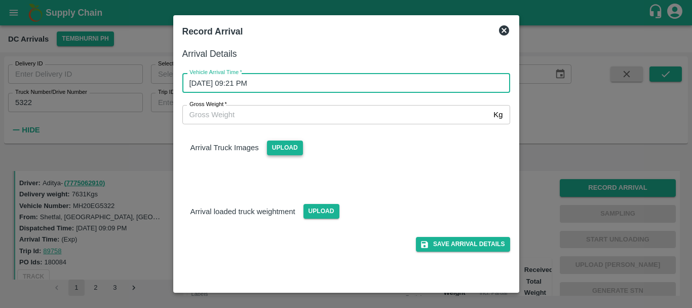
click at [298, 146] on span "Upload" at bounding box center [285, 147] width 36 height 15
click at [0, 0] on input "Upload" at bounding box center [0, 0] width 0 height 0
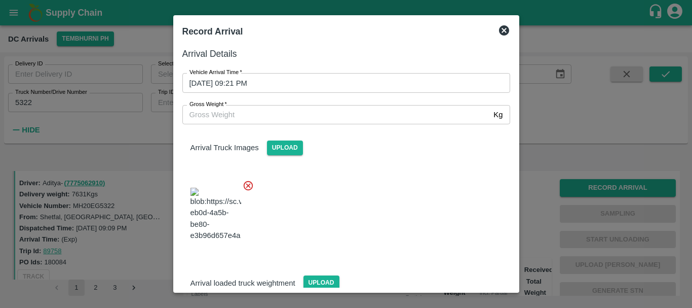
scroll to position [24, 0]
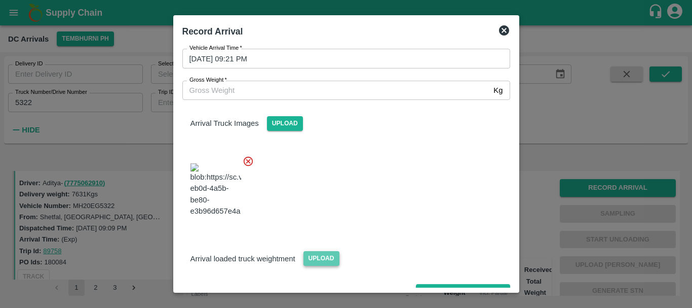
click at [321, 251] on span "Upload" at bounding box center [322, 258] width 36 height 15
click at [0, 0] on input "Upload" at bounding box center [0, 0] width 0 height 0
click at [328, 251] on span "Upload" at bounding box center [322, 258] width 36 height 15
click at [0, 0] on input "Upload" at bounding box center [0, 0] width 0 height 0
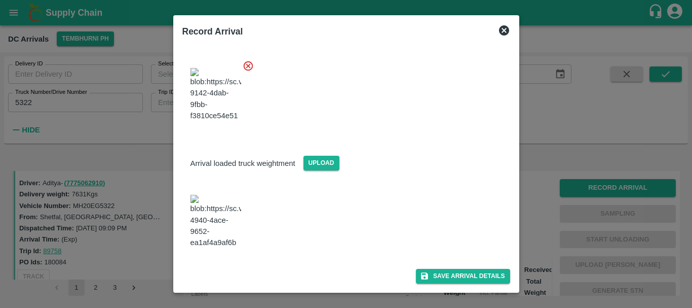
click at [215, 195] on img at bounding box center [216, 221] width 51 height 53
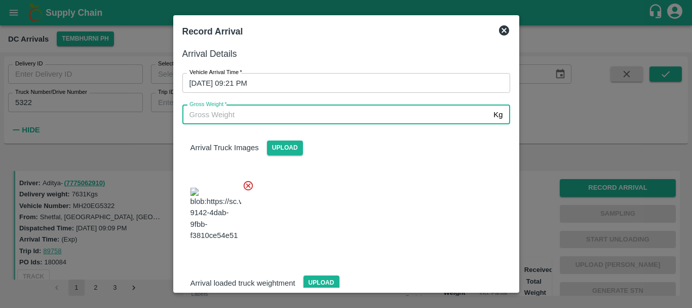
click at [243, 114] on input "Gross Weight   *" at bounding box center [336, 114] width 308 height 19
type input "13995"
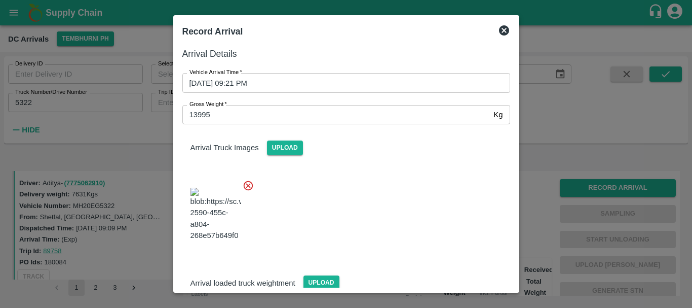
click at [394, 182] on div at bounding box center [342, 211] width 336 height 80
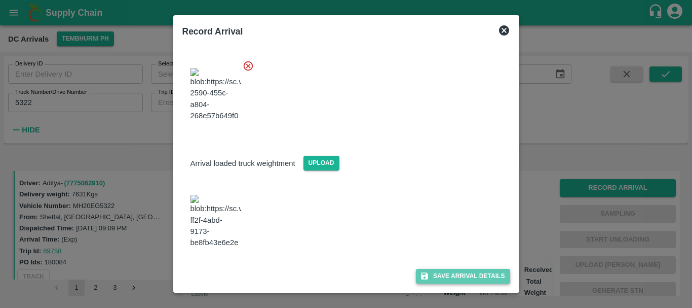
click at [429, 273] on button "Save Arrival Details" at bounding box center [463, 276] width 94 height 15
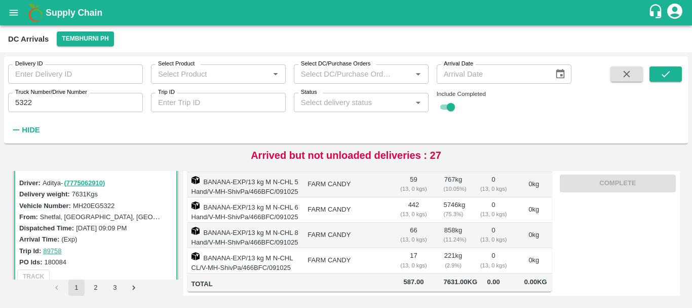
scroll to position [0, 0]
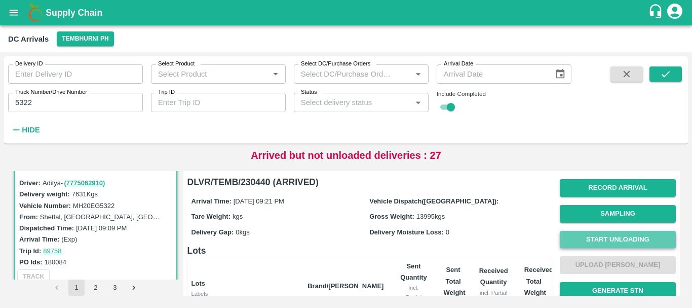
click at [590, 243] on button "Start Unloading" at bounding box center [618, 240] width 116 height 18
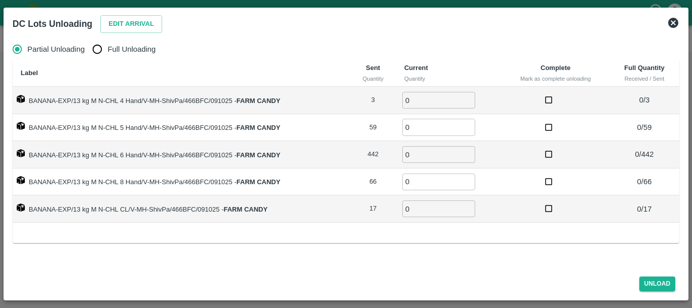
click at [102, 51] on input "Full Unloading" at bounding box center [97, 49] width 20 height 20
radio input "true"
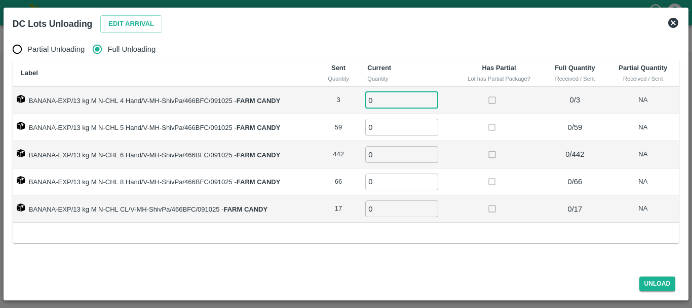
click at [403, 100] on input "0" at bounding box center [401, 100] width 73 height 17
click at [122, 21] on button "Edit Arrival" at bounding box center [131, 24] width 62 height 18
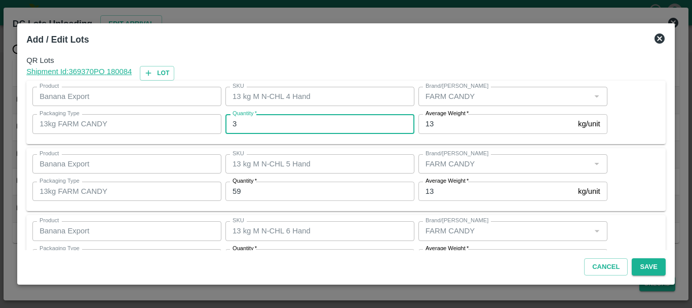
click at [281, 124] on input "3" at bounding box center [320, 123] width 189 height 19
type input "2"
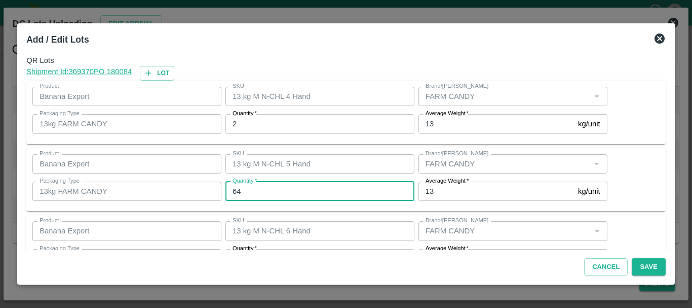
type input "64"
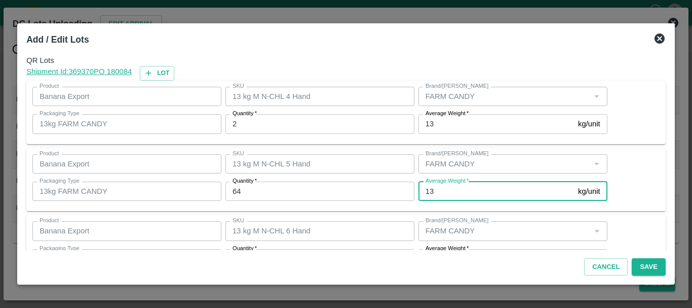
scroll to position [18, 0]
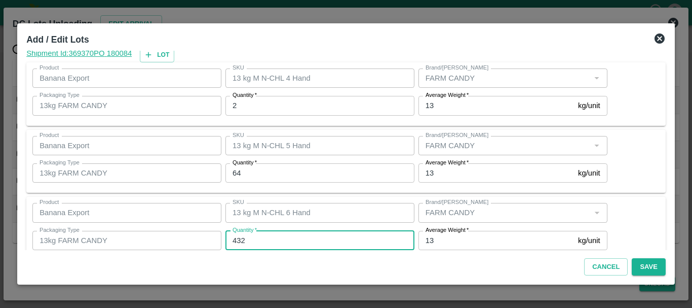
type input "432"
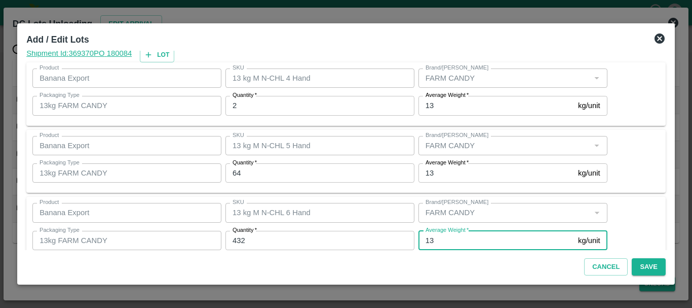
scroll to position [171, 0]
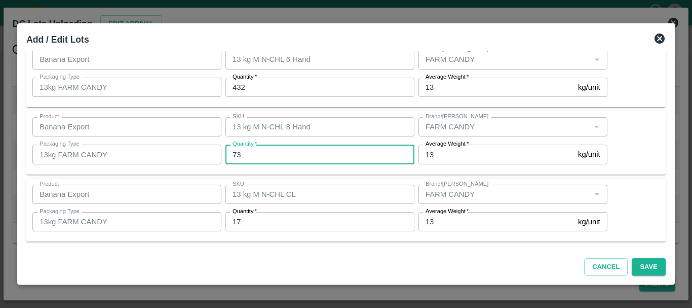
type input "73"
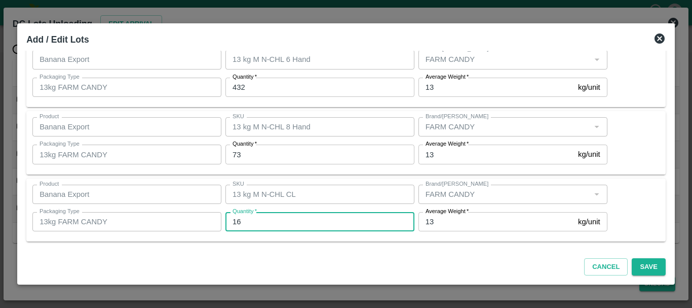
type input "16"
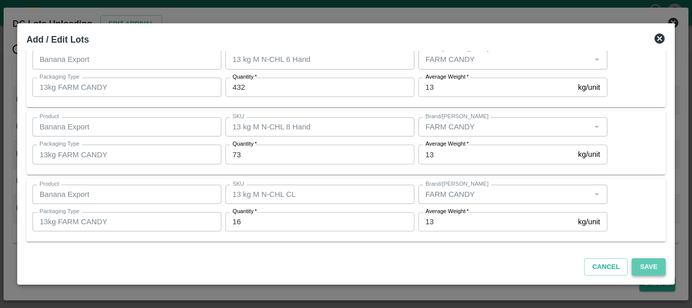
click at [633, 266] on button "Save" at bounding box center [648, 267] width 33 height 18
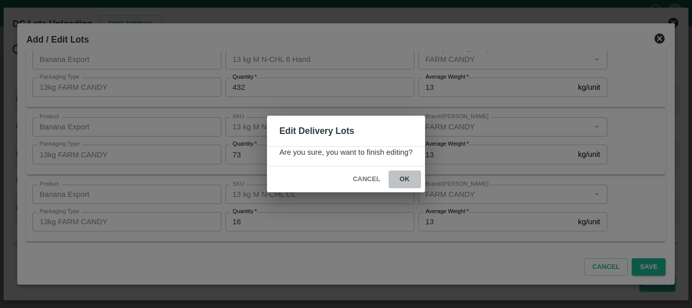
click at [405, 185] on button "ok" at bounding box center [405, 179] width 32 height 18
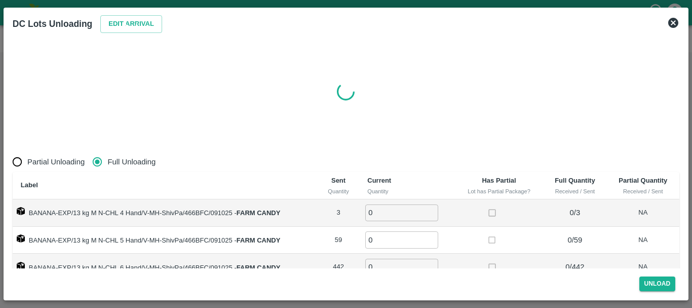
radio input "true"
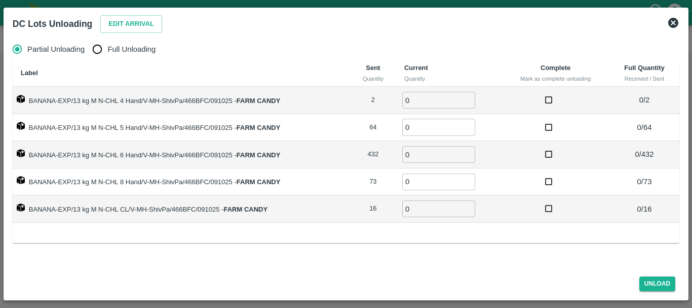
click at [102, 49] on input "Full Unloading" at bounding box center [97, 49] width 20 height 20
radio input "true"
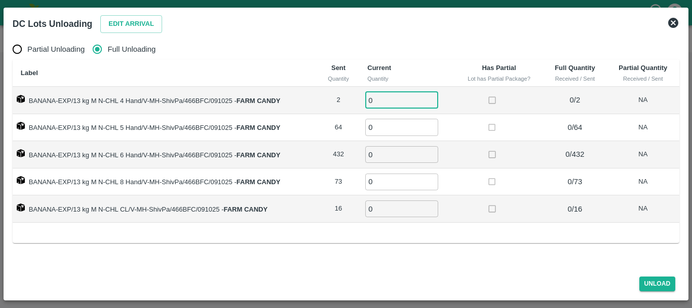
click at [419, 104] on input "0" at bounding box center [401, 100] width 73 height 17
type input "02"
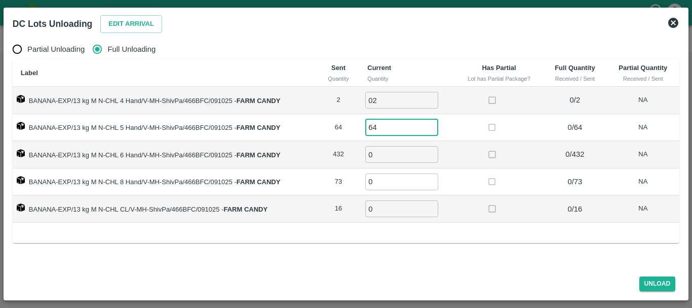
type input "64"
type input "432"
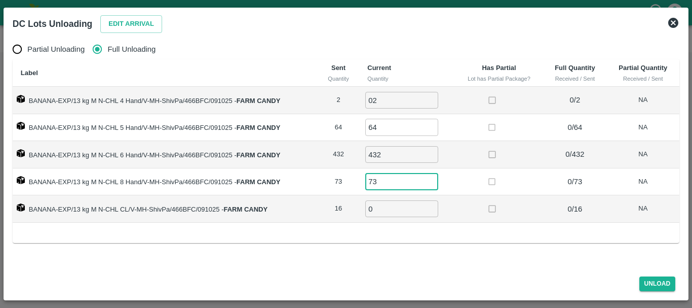
type input "73"
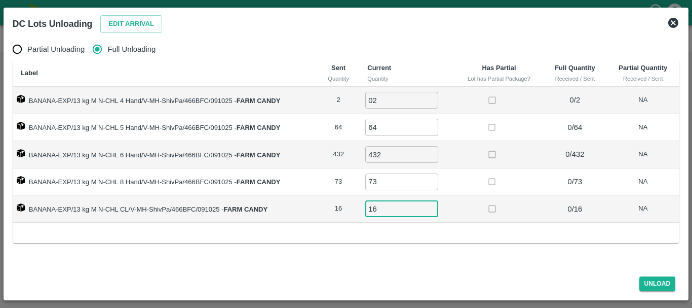
type input "16"
click at [485, 163] on label at bounding box center [492, 154] width 19 height 19
click at [648, 283] on button "Unload" at bounding box center [658, 283] width 36 height 15
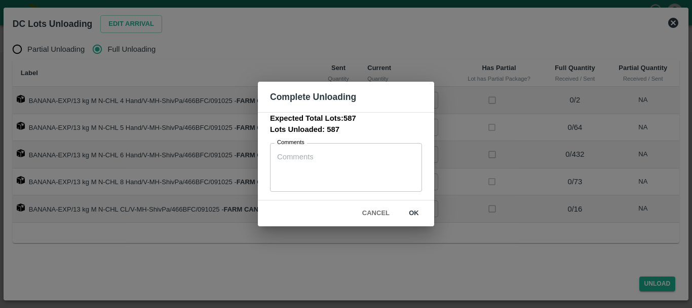
click at [409, 211] on button "ok" at bounding box center [414, 213] width 32 height 18
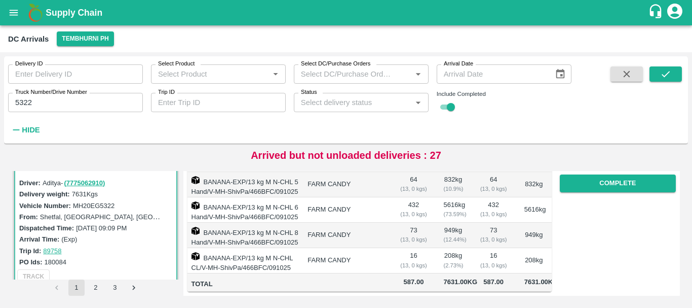
scroll to position [0, 0]
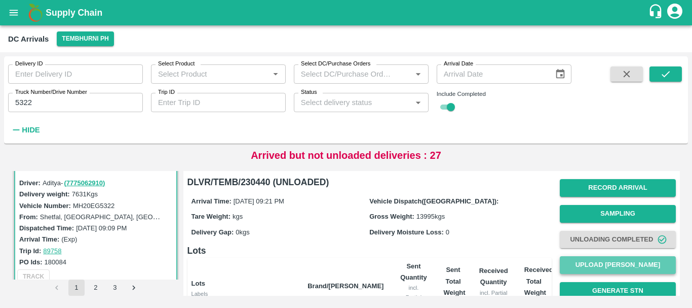
click at [597, 258] on button "Upload [PERSON_NAME]" at bounding box center [618, 265] width 116 height 18
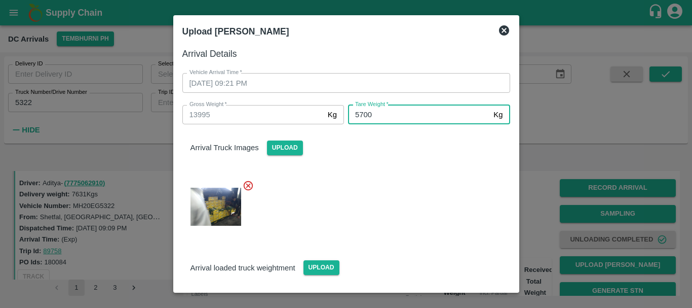
type input "5700"
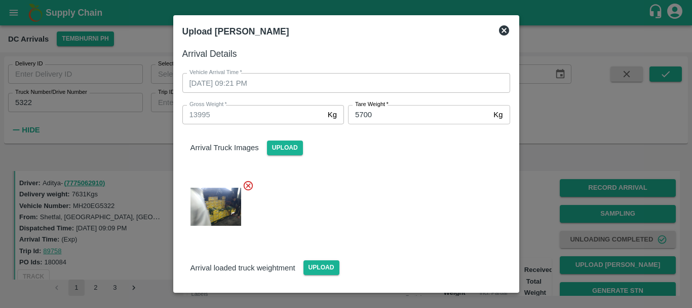
click at [389, 201] on div at bounding box center [342, 203] width 336 height 64
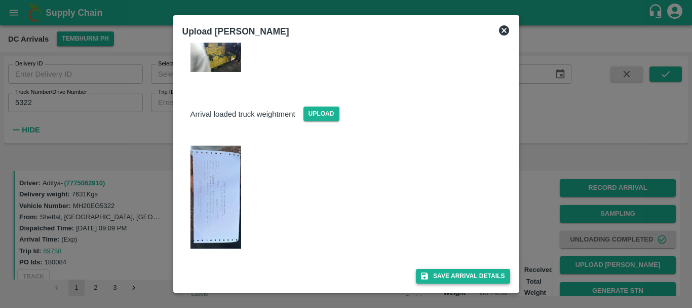
click at [432, 269] on div "Save Arrival Details" at bounding box center [342, 272] width 336 height 23
click at [432, 269] on button "Save Arrival Details" at bounding box center [463, 276] width 94 height 15
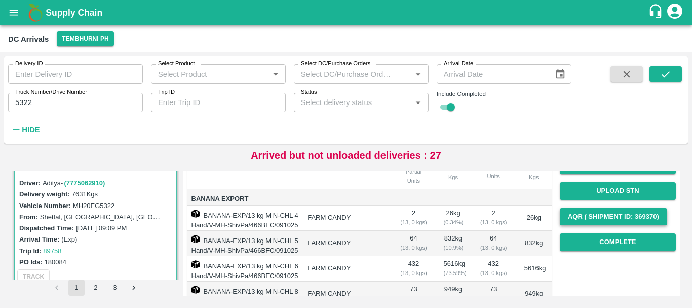
scroll to position [126, 0]
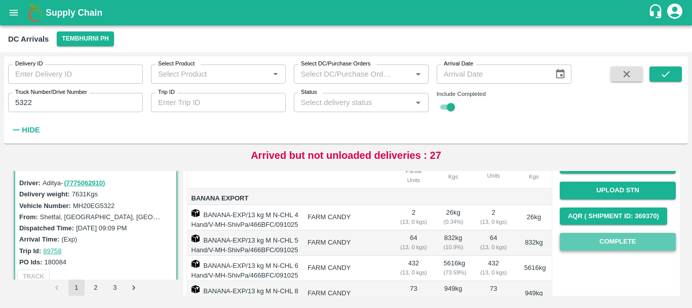
click at [575, 246] on button "Complete" at bounding box center [618, 242] width 116 height 18
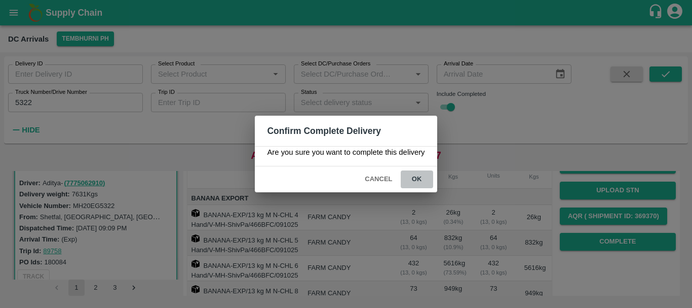
click at [414, 181] on button "ok" at bounding box center [417, 179] width 32 height 18
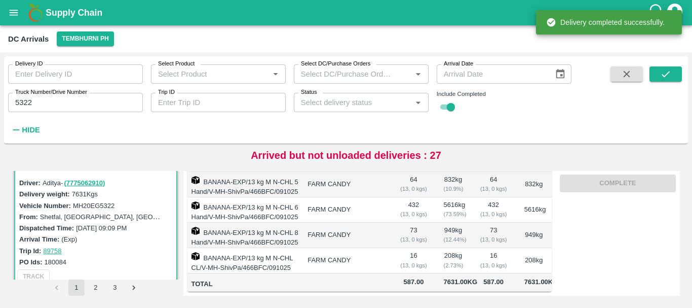
scroll to position [0, 0]
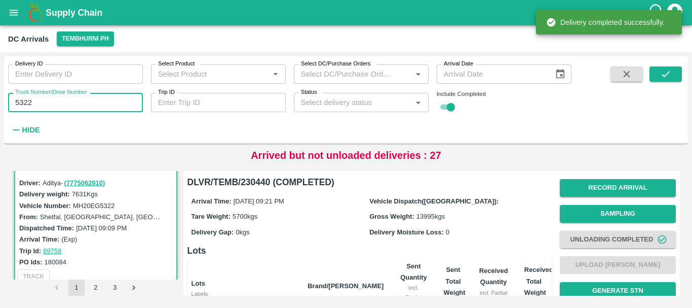
click at [79, 104] on input "5322" at bounding box center [75, 102] width 135 height 19
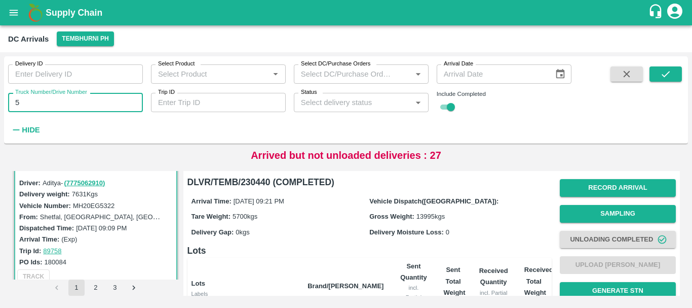
type input "5"
type input "5641"
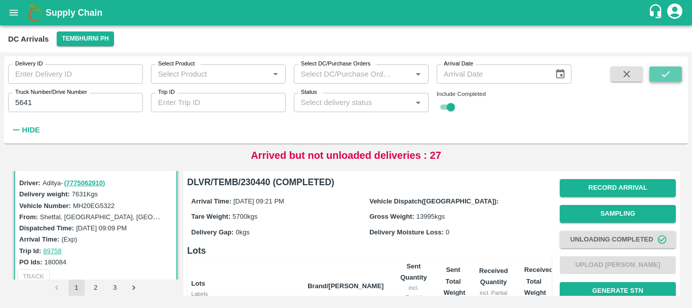
click at [672, 73] on icon "submit" at bounding box center [665, 73] width 11 height 11
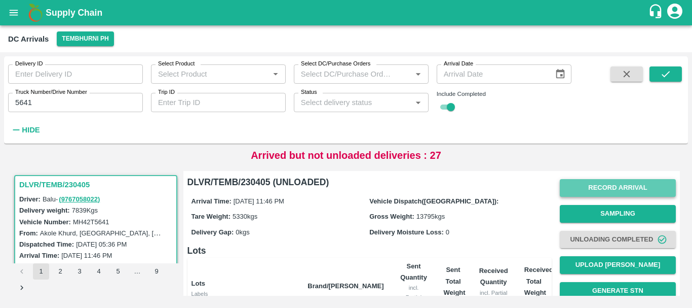
click at [607, 183] on button "Record Arrival" at bounding box center [618, 188] width 116 height 18
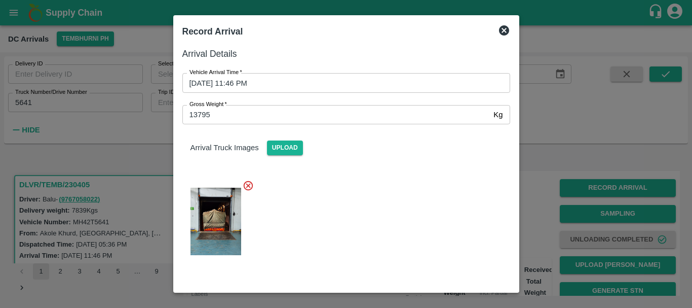
click at [554, 175] on div at bounding box center [346, 154] width 692 height 308
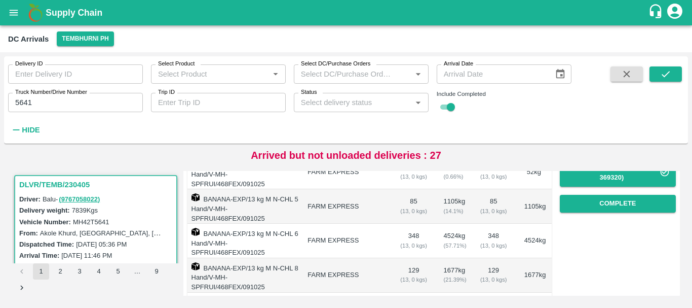
scroll to position [171, 0]
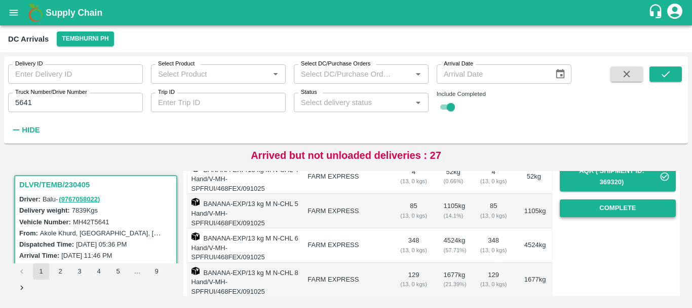
click at [581, 203] on button "Complete" at bounding box center [618, 208] width 116 height 18
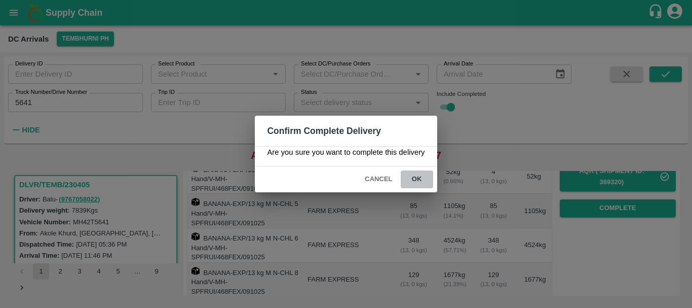
click at [423, 183] on button "ok" at bounding box center [417, 179] width 32 height 18
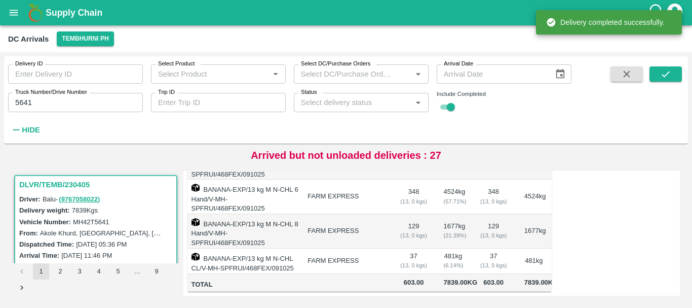
scroll to position [0, 0]
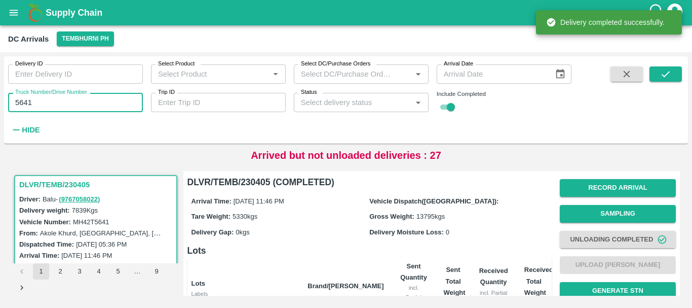
click at [75, 102] on input "5641" at bounding box center [75, 102] width 135 height 19
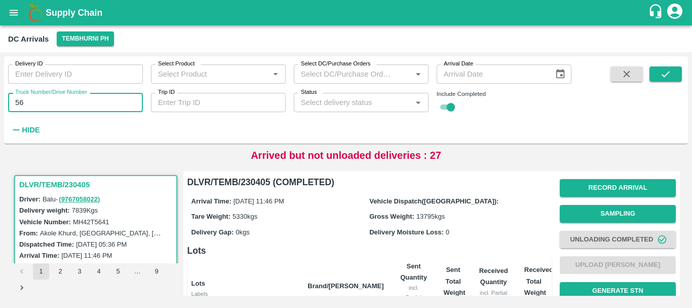
type input "5"
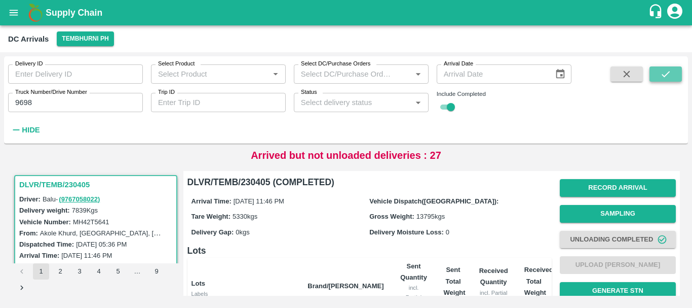
click at [670, 69] on icon "submit" at bounding box center [665, 73] width 11 height 11
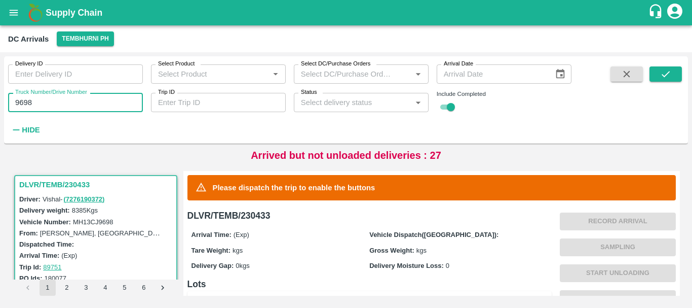
click at [69, 100] on input "9698" at bounding box center [75, 102] width 135 height 19
type input "9"
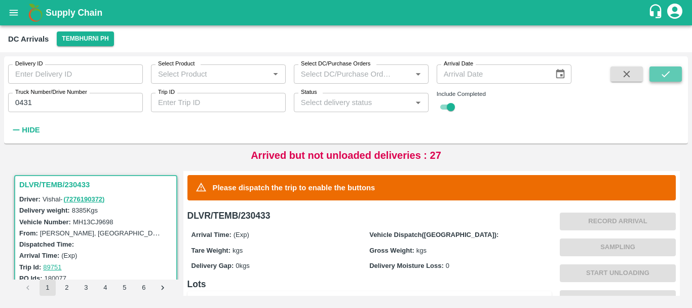
click at [669, 73] on icon "submit" at bounding box center [665, 73] width 11 height 11
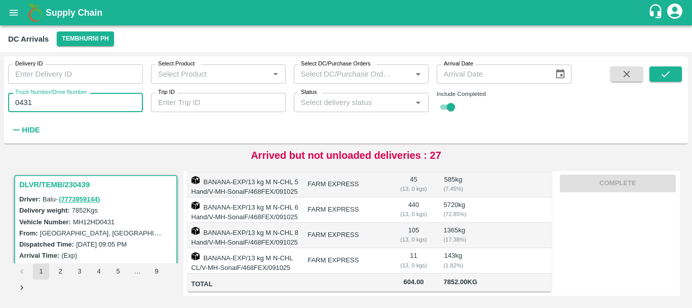
click at [60, 108] on input "0431" at bounding box center [75, 102] width 135 height 19
type input "0"
type input "9144"
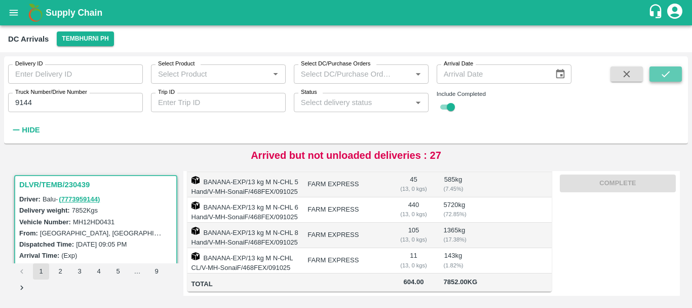
click at [668, 73] on icon "submit" at bounding box center [665, 73] width 11 height 11
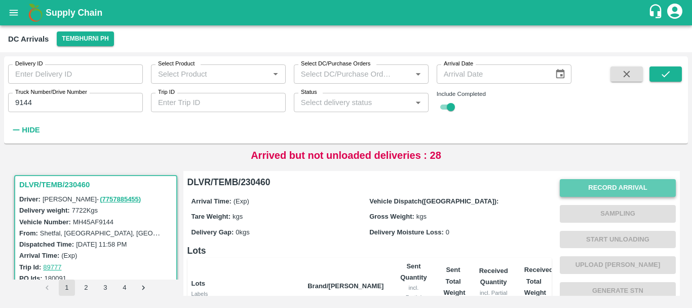
click at [600, 186] on button "Record Arrival" at bounding box center [618, 188] width 116 height 18
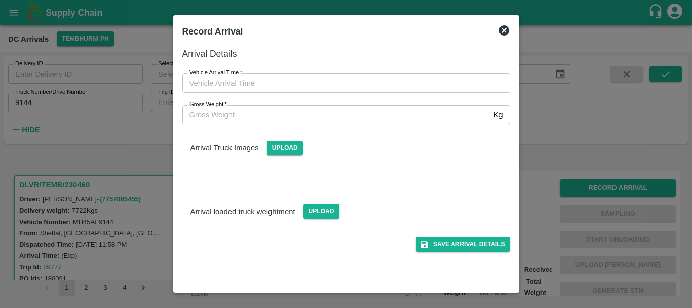
type input "DD/MM/YYYY hh:mm aa"
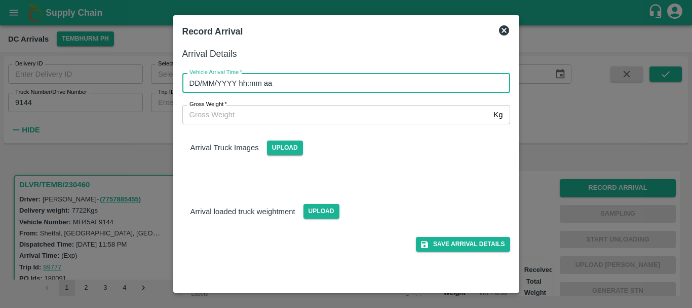
click at [406, 86] on input "DD/MM/YYYY hh:mm aa" at bounding box center [342, 82] width 321 height 19
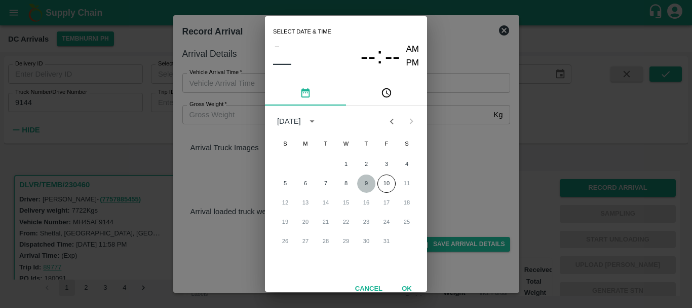
click at [366, 180] on button "9" at bounding box center [366, 183] width 18 height 18
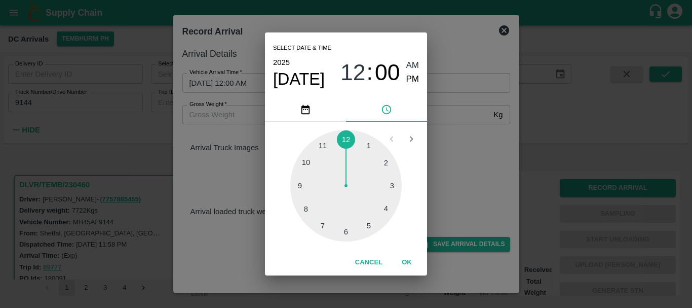
click at [367, 147] on div at bounding box center [346, 186] width 112 height 112
click at [388, 163] on div at bounding box center [346, 186] width 112 height 112
type input "[DATE] 01:10 AM"
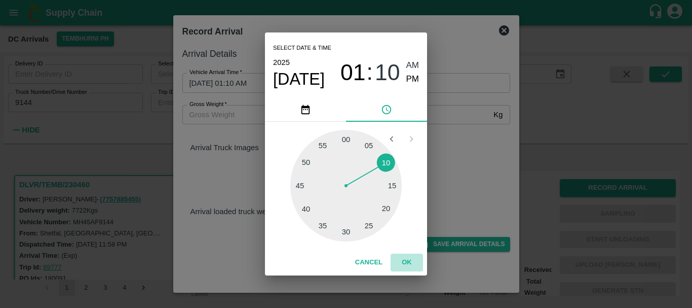
click at [407, 260] on button "OK" at bounding box center [407, 262] width 32 height 18
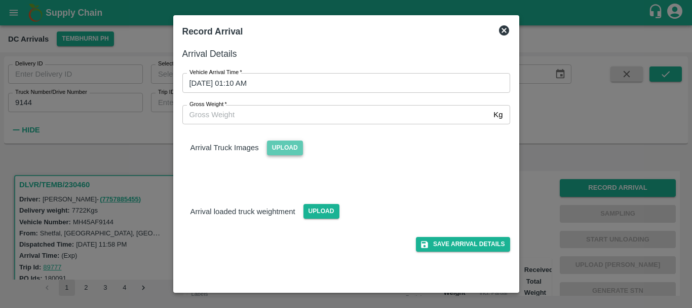
click at [282, 145] on span "Upload" at bounding box center [285, 147] width 36 height 15
click at [0, 0] on input "Upload" at bounding box center [0, 0] width 0 height 0
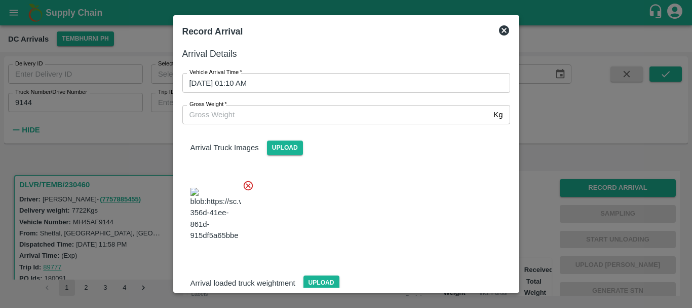
scroll to position [7, 0]
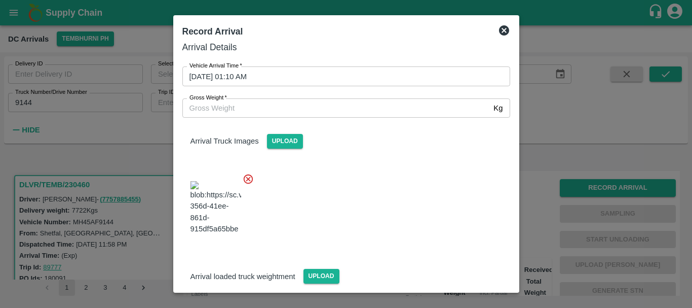
click at [327, 283] on div "Save Arrival Details" at bounding box center [342, 299] width 336 height 33
click at [322, 269] on span "Upload" at bounding box center [322, 276] width 36 height 15
click at [0, 0] on input "Upload" at bounding box center [0, 0] width 0 height 0
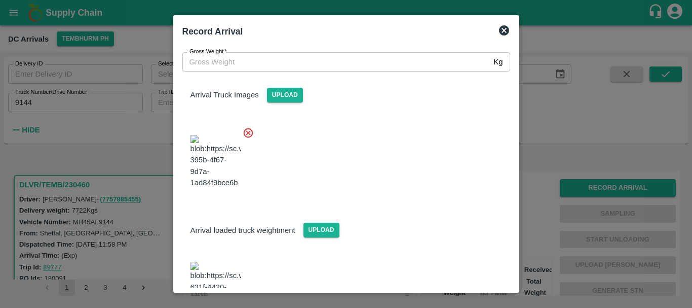
click at [221, 262] on img at bounding box center [216, 288] width 51 height 53
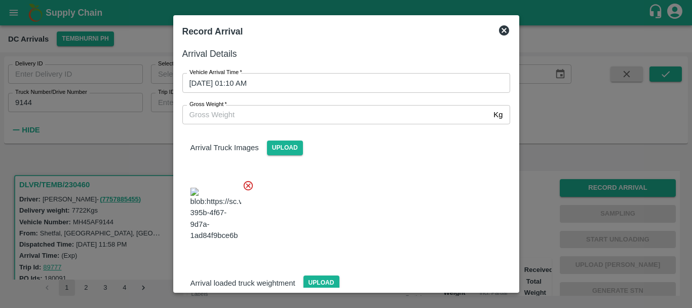
click at [271, 101] on div "Gross Weight   * Kg Gross Weight" at bounding box center [344, 112] width 332 height 23
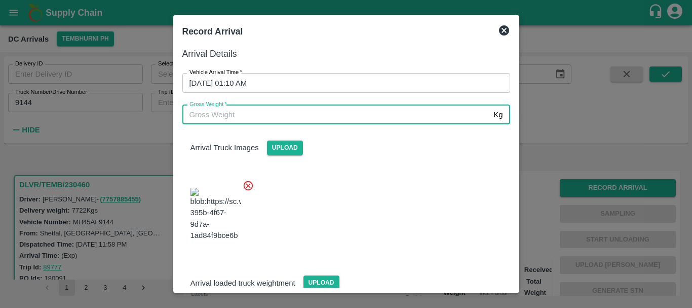
click at [273, 115] on input "Gross Weight   *" at bounding box center [336, 114] width 308 height 19
type input "13845"
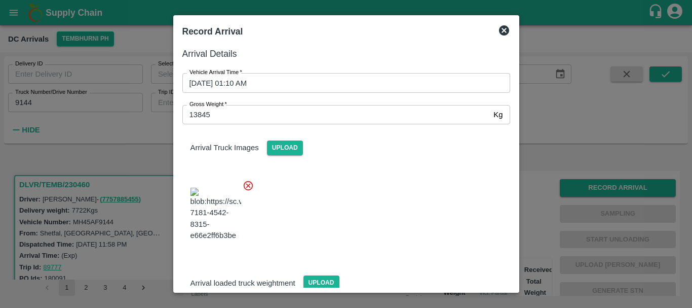
click at [365, 194] on div at bounding box center [342, 211] width 336 height 80
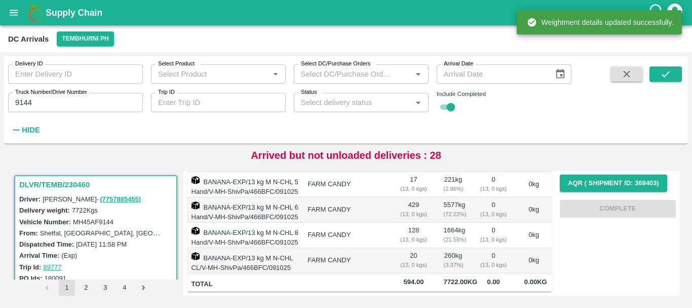
scroll to position [0, 0]
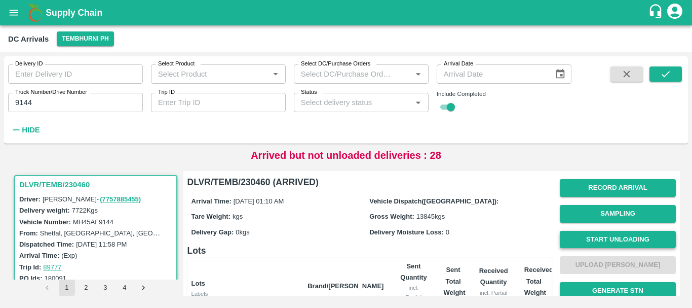
click at [593, 235] on button "Start Unloading" at bounding box center [618, 240] width 116 height 18
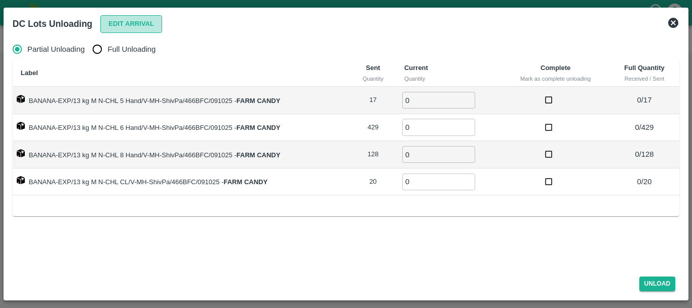
click at [129, 19] on button "Edit Arrival" at bounding box center [131, 24] width 62 height 18
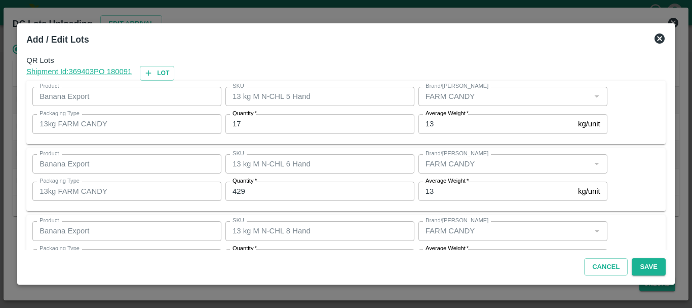
click at [291, 123] on input "17" at bounding box center [320, 123] width 189 height 19
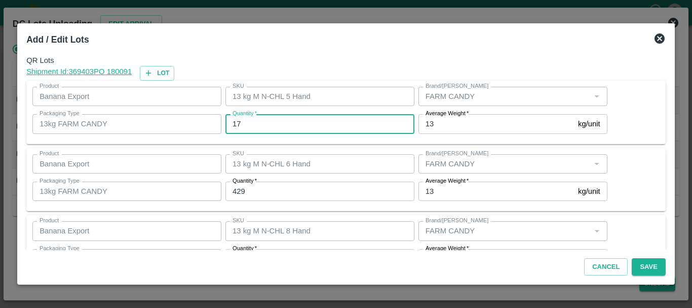
type input "1"
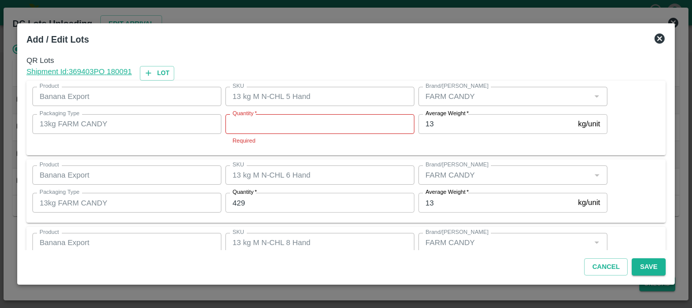
click at [291, 123] on input "Quantity   *" at bounding box center [320, 123] width 189 height 19
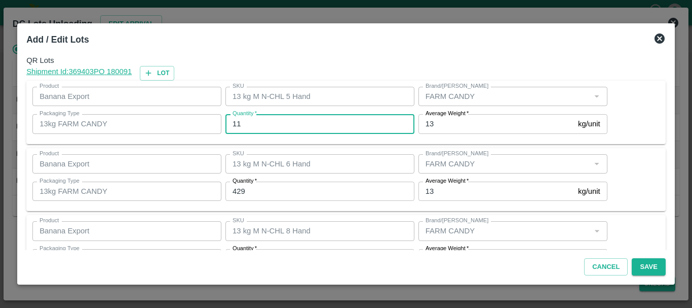
type input "11"
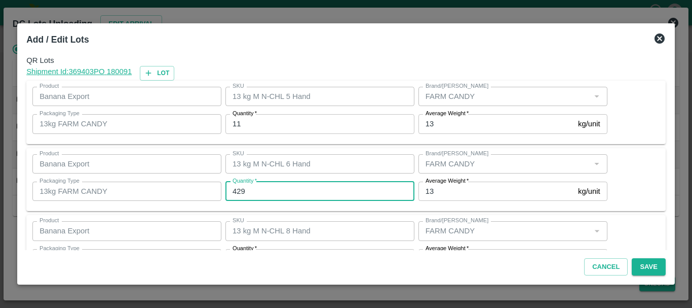
type input "2"
type input "425"
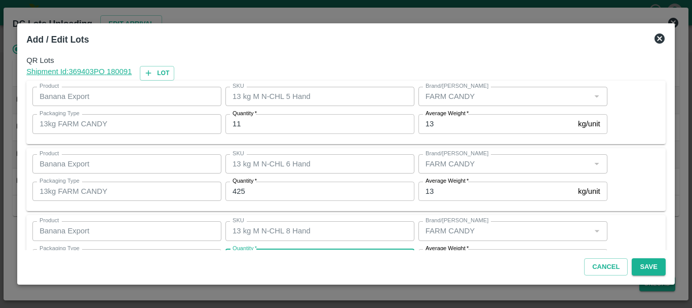
scroll to position [18, 0]
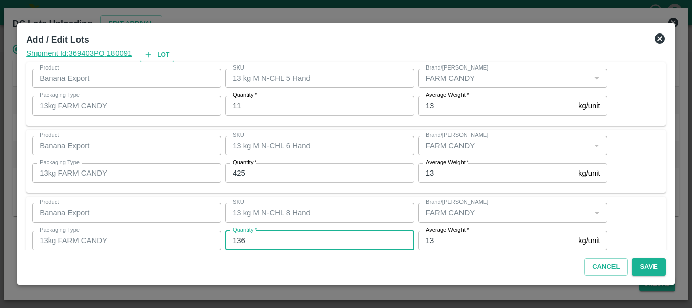
type input "136"
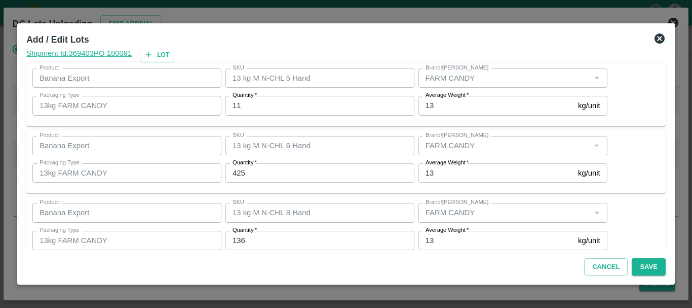
scroll to position [104, 0]
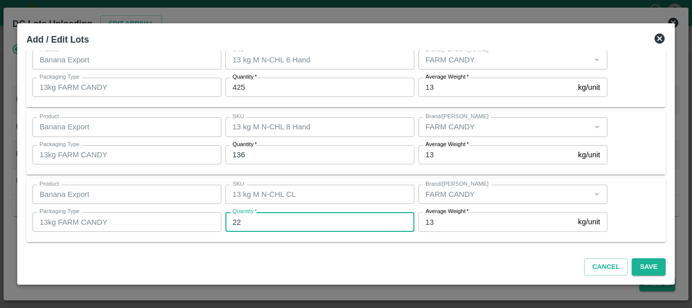
type input "22"
click at [336, 179] on div "Product Banana Export Product SKU 13 kg M N-CHL CL SKU Brand/Marka Brand/Marka …" at bounding box center [346, 209] width 640 height 63
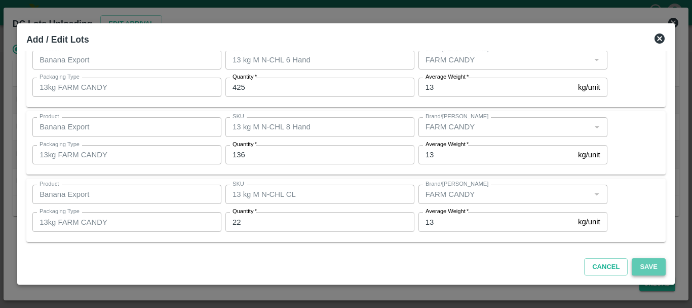
click at [648, 271] on button "Save" at bounding box center [648, 267] width 33 height 18
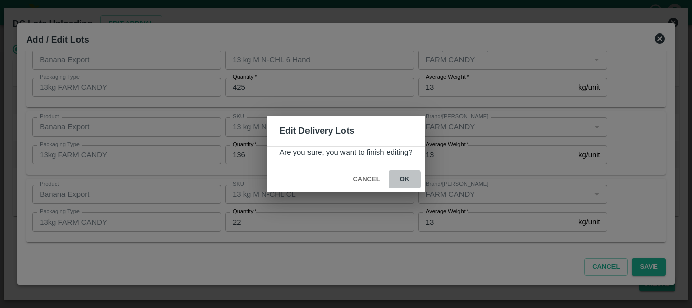
click at [404, 180] on button "ok" at bounding box center [405, 179] width 32 height 18
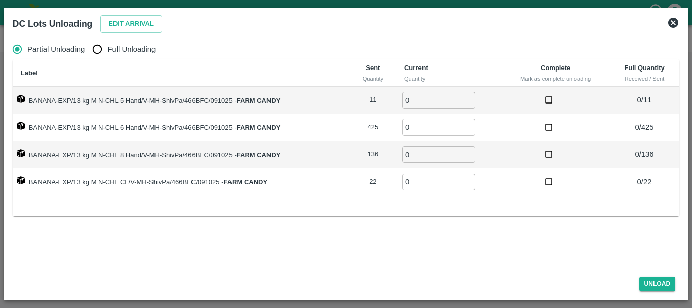
click at [114, 58] on label "Full Unloading" at bounding box center [121, 49] width 68 height 20
click at [107, 58] on input "Full Unloading" at bounding box center [97, 49] width 20 height 20
radio input "true"
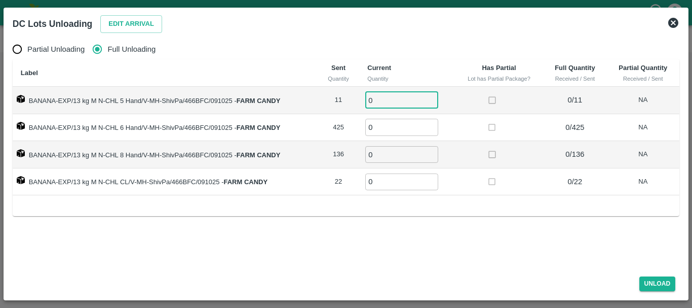
click at [380, 99] on input "0" at bounding box center [401, 100] width 73 height 17
type input "011"
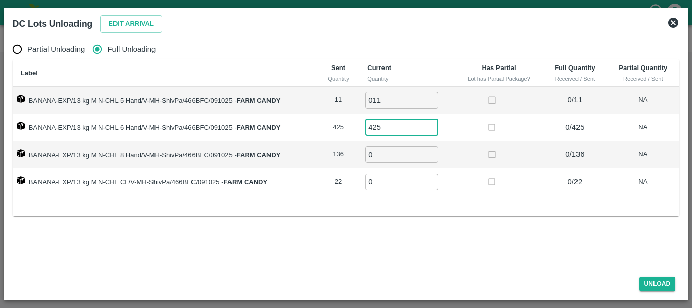
type input "425"
type input "135"
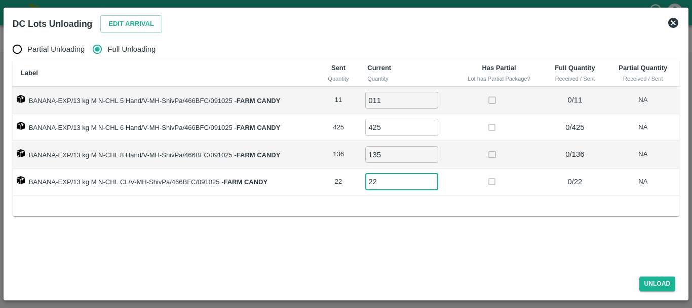
type input "22"
click at [387, 157] on input "135" at bounding box center [401, 154] width 73 height 17
type input "136"
click at [468, 197] on div "Label Sent Quantity Current Quantity Has Partial Lot has Partial Package? Full …" at bounding box center [346, 137] width 667 height 156
click at [650, 283] on button "Unload" at bounding box center [658, 283] width 36 height 15
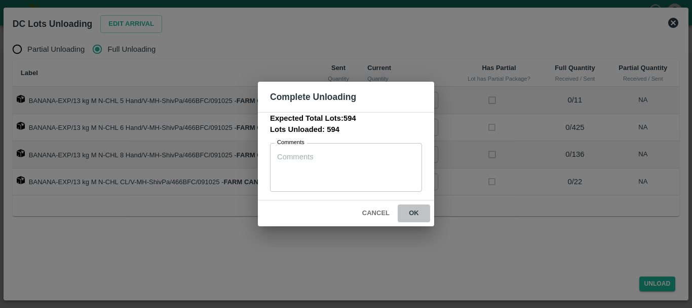
click at [417, 208] on button "ok" at bounding box center [414, 213] width 32 height 18
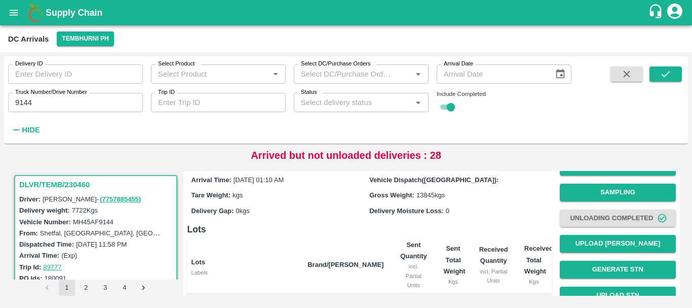
scroll to position [0, 0]
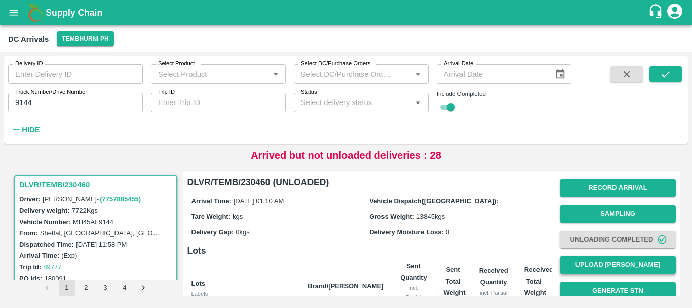
click at [607, 259] on button "Upload [PERSON_NAME]" at bounding box center [618, 265] width 116 height 18
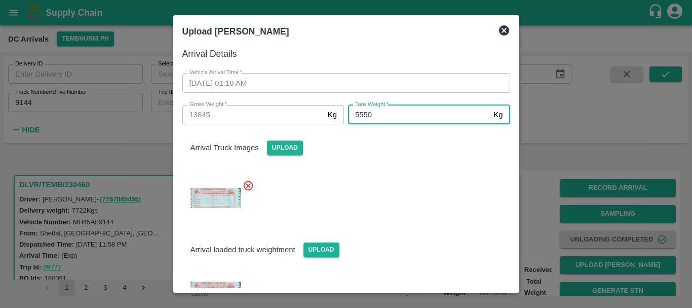
type input "5550"
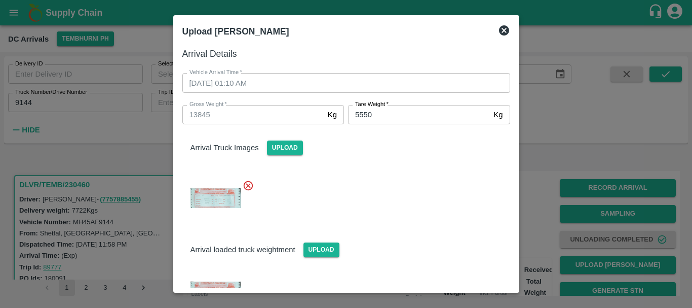
click at [404, 173] on div at bounding box center [342, 194] width 336 height 46
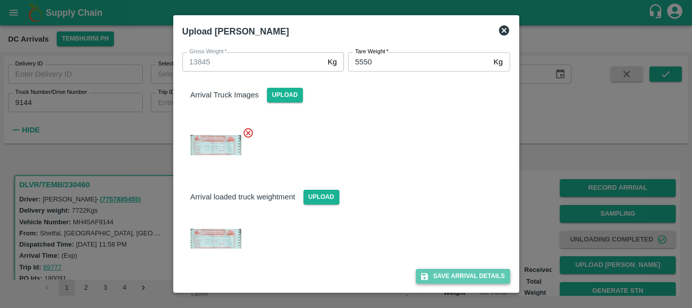
click at [440, 271] on button "Save Arrival Details" at bounding box center [463, 276] width 94 height 15
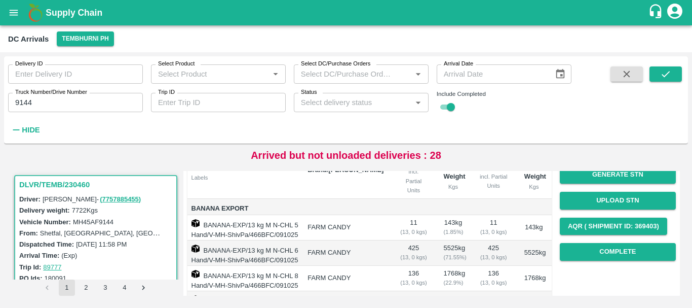
scroll to position [117, 0]
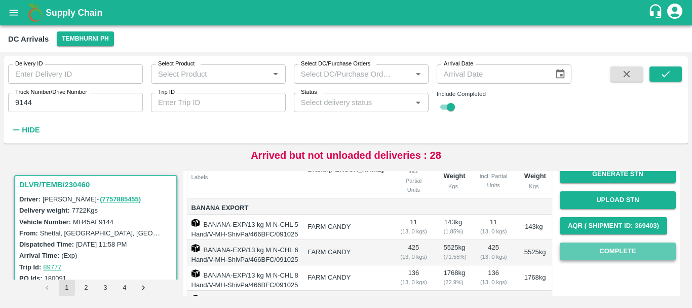
click at [602, 256] on button "Complete" at bounding box center [618, 251] width 116 height 18
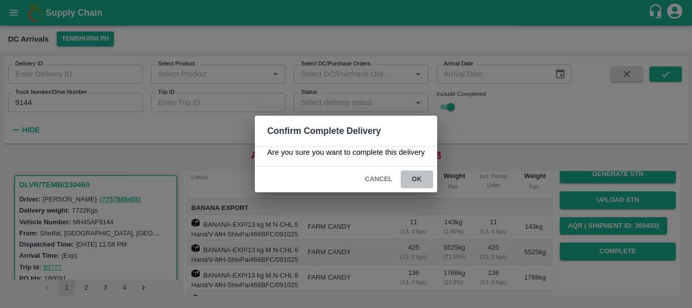
click at [418, 178] on button "ok" at bounding box center [417, 179] width 32 height 18
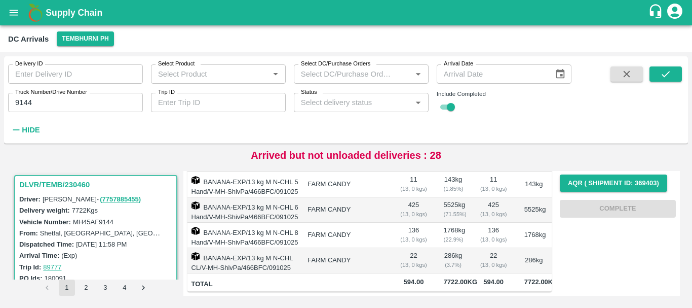
scroll to position [0, 0]
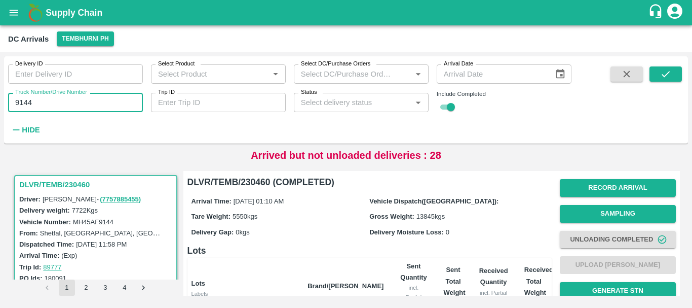
click at [45, 103] on input "9144" at bounding box center [75, 102] width 135 height 19
type input "9"
type input "0431"
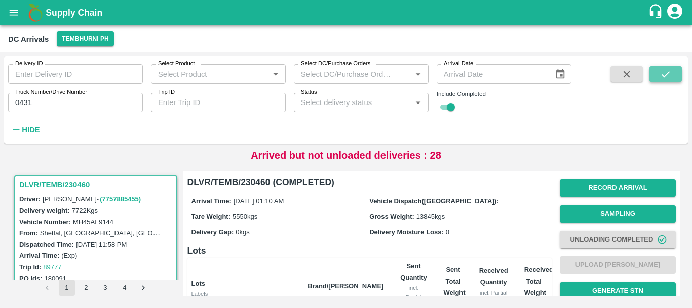
click at [654, 72] on button "submit" at bounding box center [666, 73] width 32 height 15
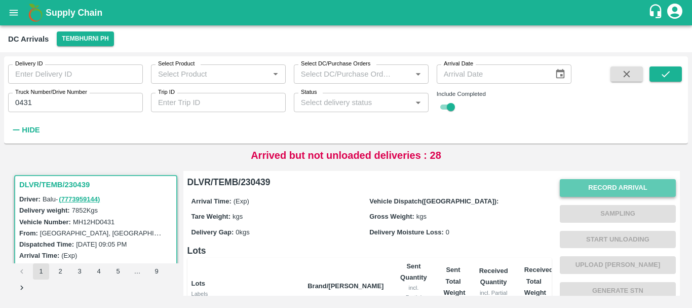
click at [583, 190] on button "Record Arrival" at bounding box center [618, 188] width 116 height 18
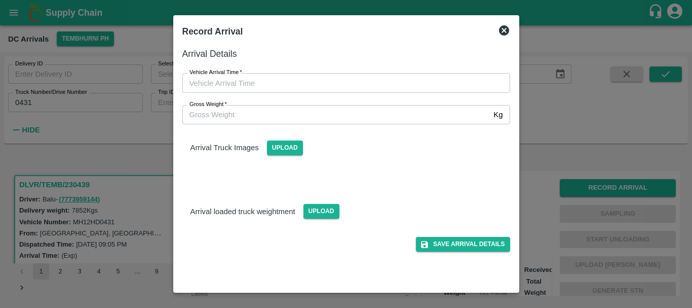
type input "DD/MM/YYYY hh:mm aa"
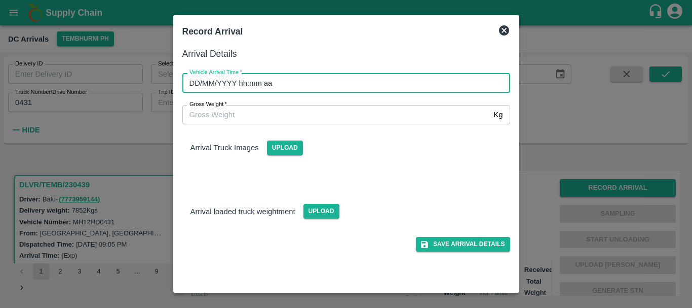
click at [393, 81] on input "DD/MM/YYYY hh:mm aa" at bounding box center [342, 82] width 321 height 19
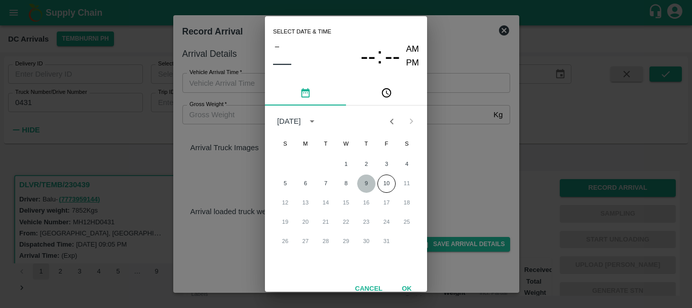
click at [372, 182] on button "9" at bounding box center [366, 183] width 18 height 18
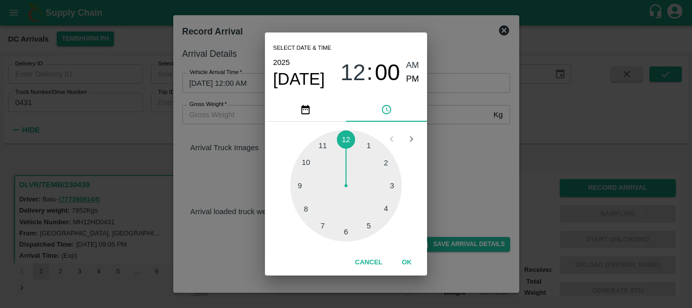
click at [312, 164] on div at bounding box center [346, 186] width 112 height 112
click at [346, 231] on div at bounding box center [346, 186] width 112 height 112
type input "[DATE] 10:30 AM"
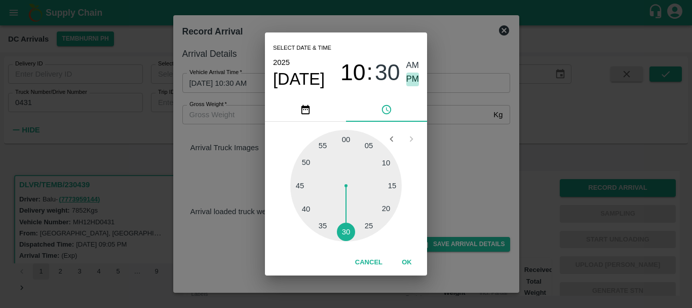
drag, startPoint x: 416, startPoint y: 79, endPoint x: 471, endPoint y: 147, distance: 87.9
click at [471, 147] on div "Select date & time [DATE] 10 : 30 AM PM 05 10 15 20 25 30 35 40 45 50 55 00 Can…" at bounding box center [346, 154] width 692 height 308
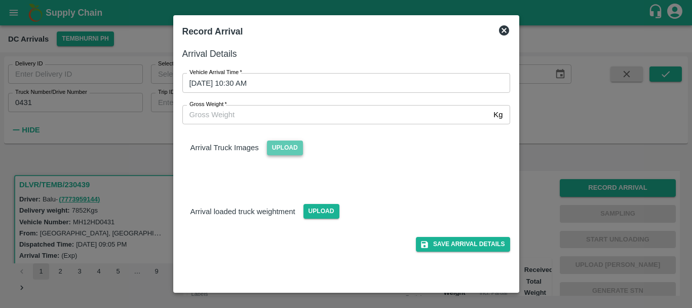
click at [275, 149] on span "Upload" at bounding box center [285, 147] width 36 height 15
click at [0, 0] on input "Upload" at bounding box center [0, 0] width 0 height 0
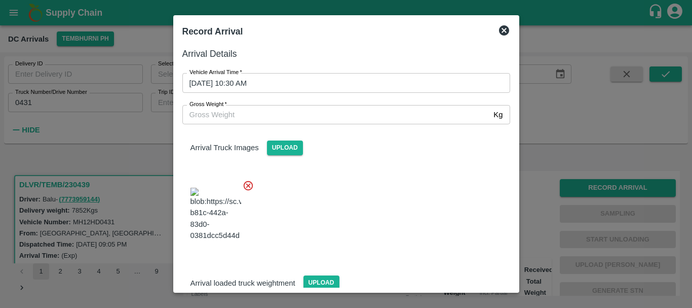
scroll to position [148, 0]
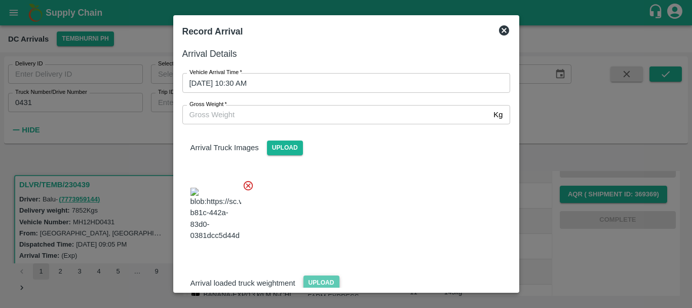
click at [324, 275] on span "Upload" at bounding box center [322, 282] width 36 height 15
click at [0, 0] on input "Upload" at bounding box center [0, 0] width 0 height 0
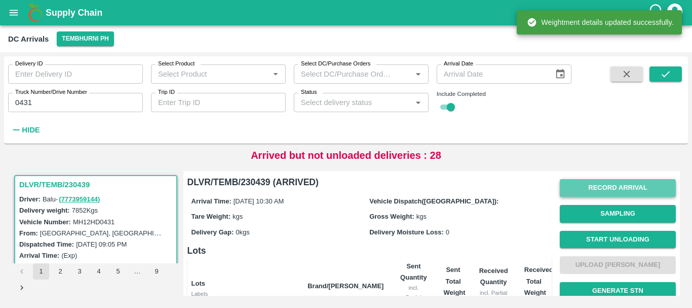
click at [601, 183] on button "Record Arrival" at bounding box center [618, 188] width 116 height 18
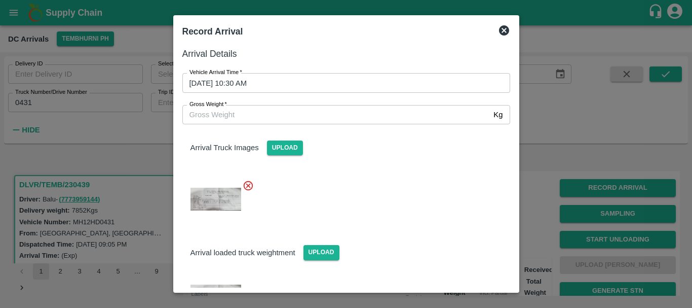
click at [221, 199] on img at bounding box center [216, 199] width 51 height 23
click at [201, 106] on label "Gross Weight   *" at bounding box center [209, 104] width 38 height 8
click at [201, 106] on input "Gross Weight   *" at bounding box center [336, 114] width 308 height 19
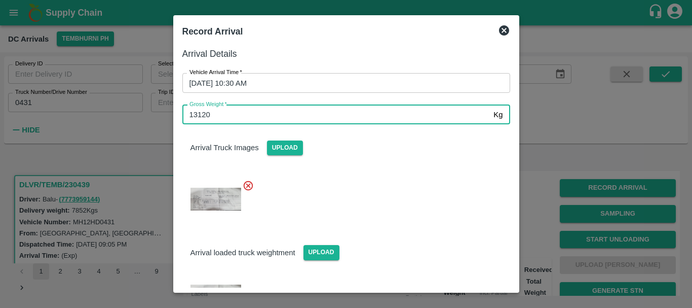
type input "13120"
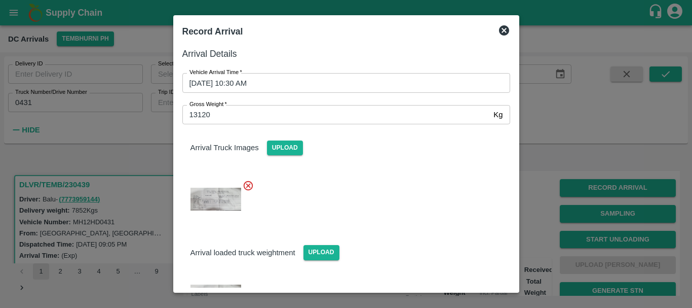
click at [375, 221] on div "Arrival loaded truck weightment Upload" at bounding box center [342, 268] width 336 height 96
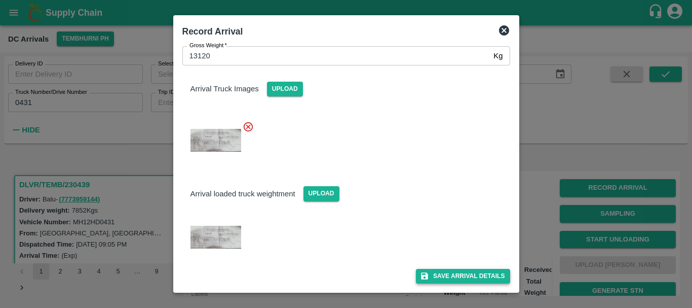
click at [444, 277] on button "Save Arrival Details" at bounding box center [463, 276] width 94 height 15
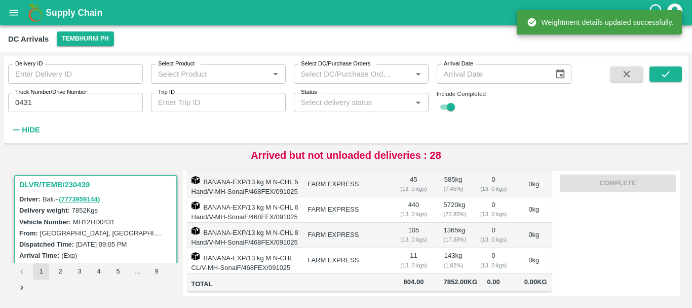
scroll to position [0, 0]
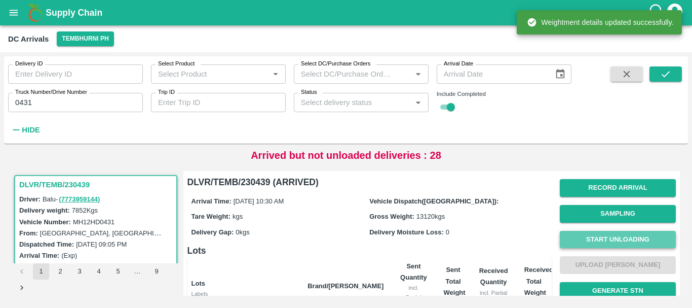
click at [581, 238] on button "Start Unloading" at bounding box center [618, 240] width 116 height 18
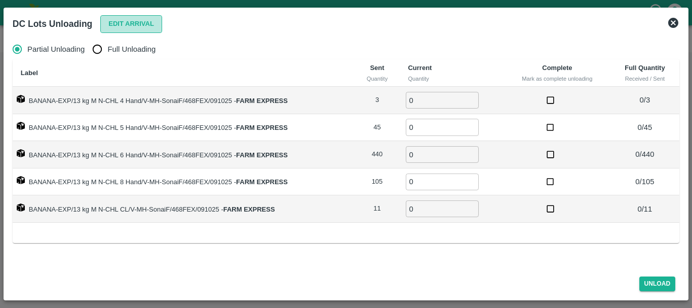
click at [118, 23] on button "Edit Arrival" at bounding box center [131, 24] width 62 height 18
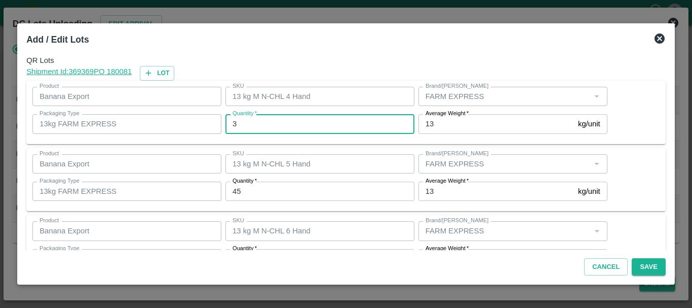
click at [279, 126] on input "3" at bounding box center [320, 123] width 189 height 19
type input "3"
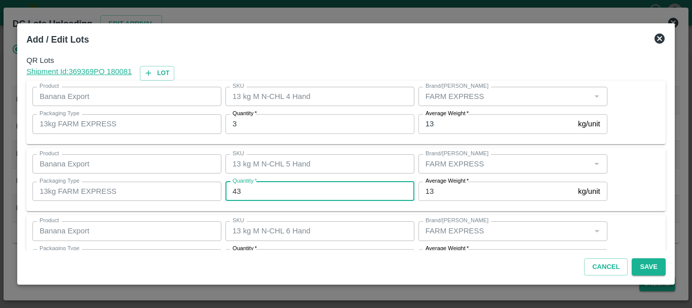
type input "43"
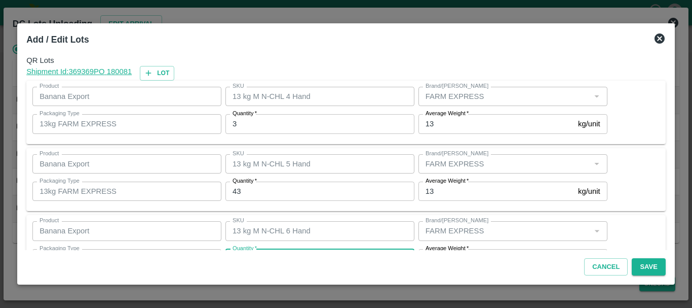
scroll to position [18, 0]
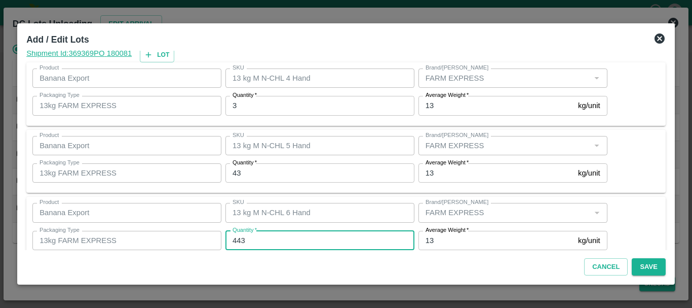
type input "443"
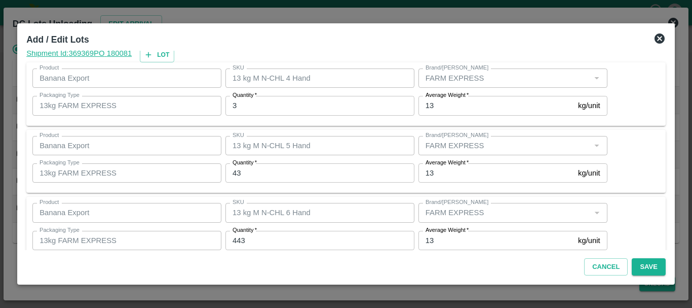
scroll to position [171, 0]
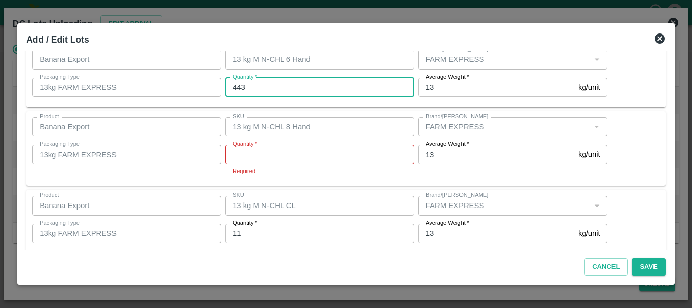
click at [255, 90] on input "443" at bounding box center [320, 87] width 189 height 19
type input "433"
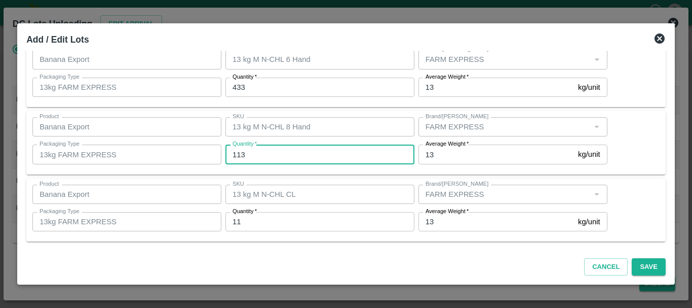
type input "113"
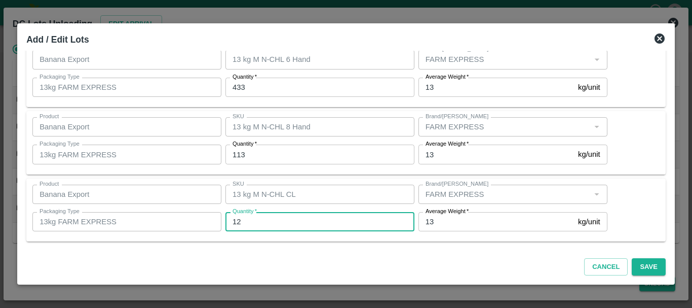
type input "12"
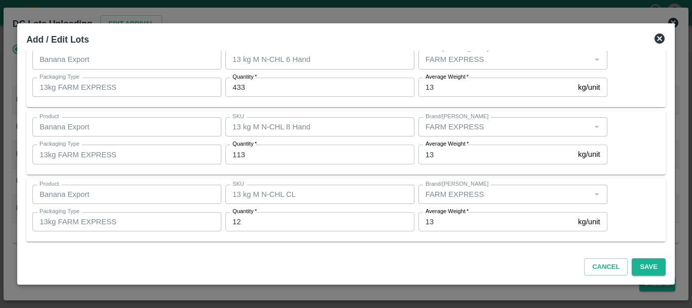
click at [316, 180] on div "SKU 13 kg M N-CHL CL SKU" at bounding box center [317, 193] width 193 height 27
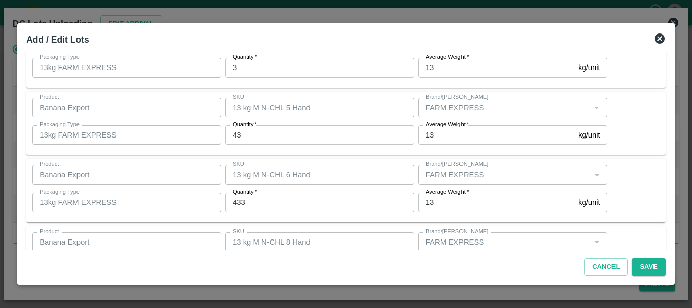
scroll to position [171, 0]
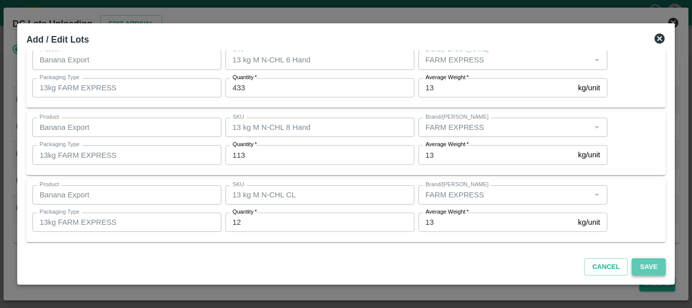
click at [643, 263] on button "Save" at bounding box center [648, 267] width 33 height 18
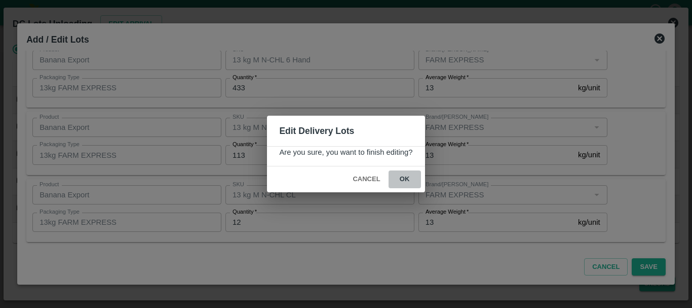
click at [407, 180] on button "ok" at bounding box center [405, 179] width 32 height 18
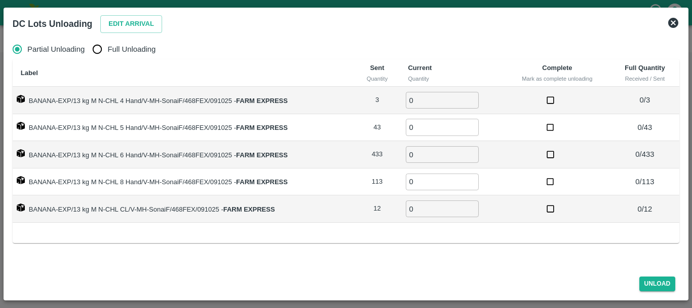
click at [98, 44] on input "Full Unloading" at bounding box center [97, 49] width 20 height 20
radio input "true"
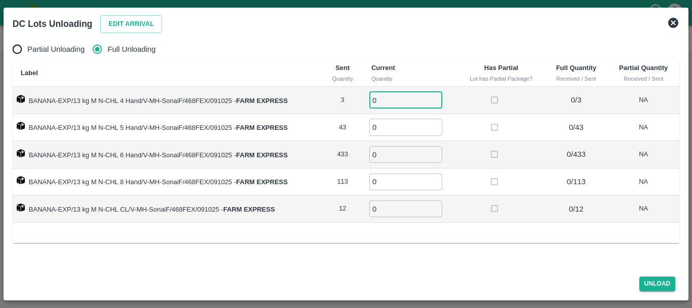
click at [389, 96] on input "0" at bounding box center [405, 100] width 73 height 17
type input "03"
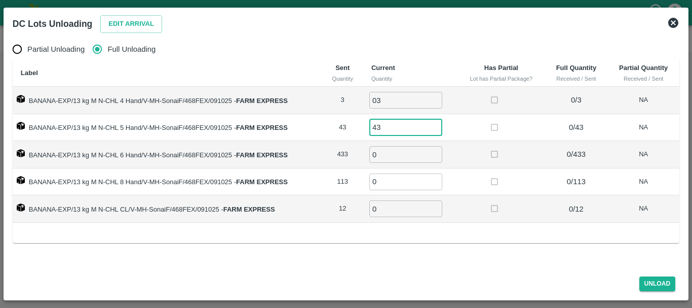
type input "43"
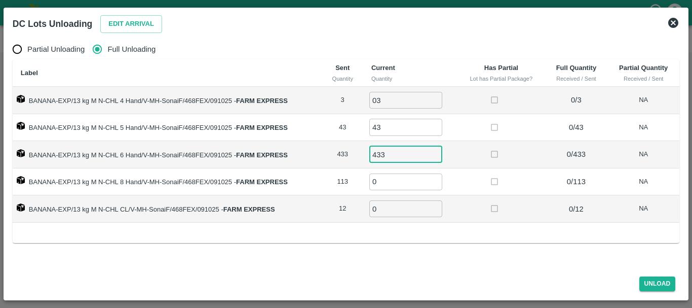
type input "433"
type input "113"
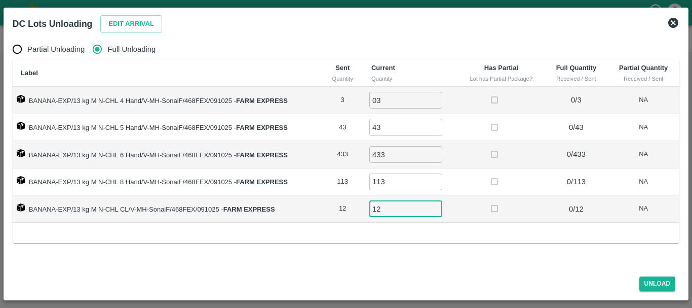
type input "12"
click at [456, 157] on td "433 ​" at bounding box center [410, 154] width 94 height 27
click at [655, 284] on button "Unload" at bounding box center [658, 283] width 36 height 15
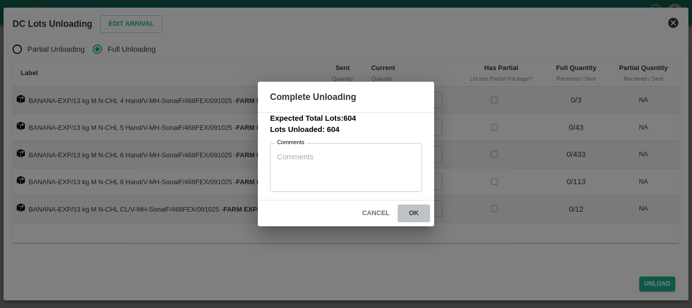
click at [418, 215] on button "ok" at bounding box center [414, 213] width 32 height 18
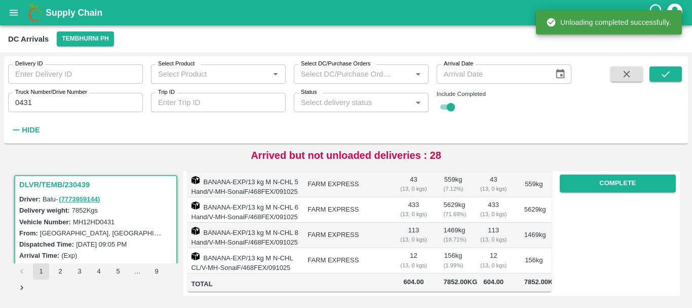
scroll to position [0, 0]
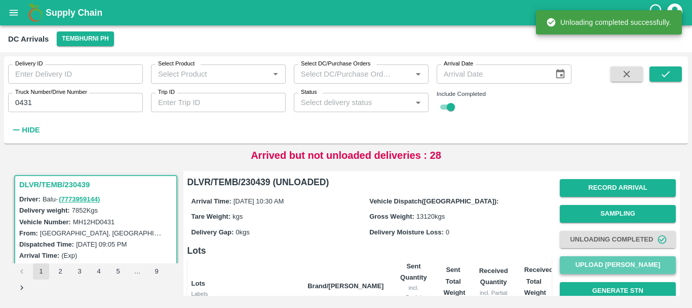
click at [581, 264] on button "Upload [PERSON_NAME]" at bounding box center [618, 265] width 116 height 18
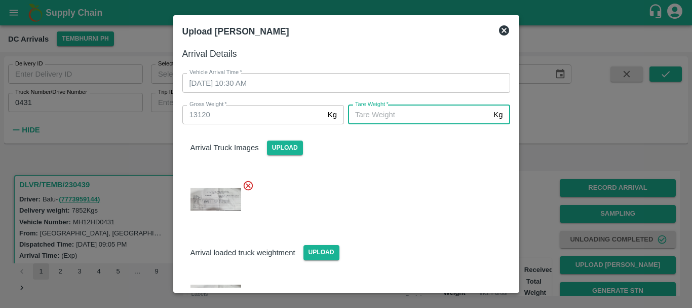
click at [395, 123] on input "[PERSON_NAME]   *" at bounding box center [418, 114] width 141 height 19
type input "4580"
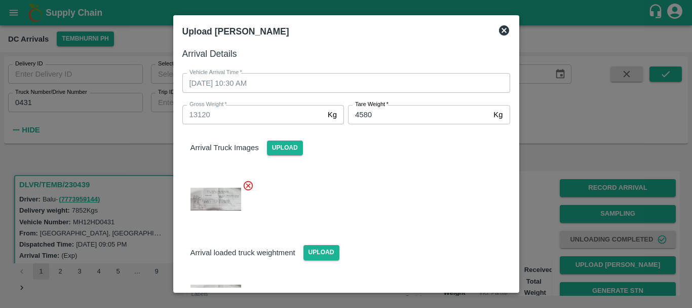
click at [394, 193] on div at bounding box center [342, 195] width 336 height 49
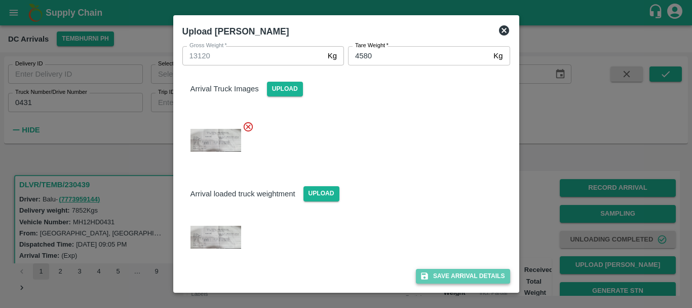
click at [448, 272] on button "Save Arrival Details" at bounding box center [463, 276] width 94 height 15
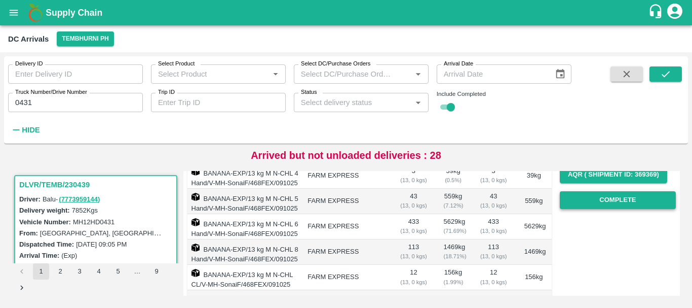
scroll to position [167, 0]
click at [592, 200] on button "Complete" at bounding box center [618, 201] width 116 height 18
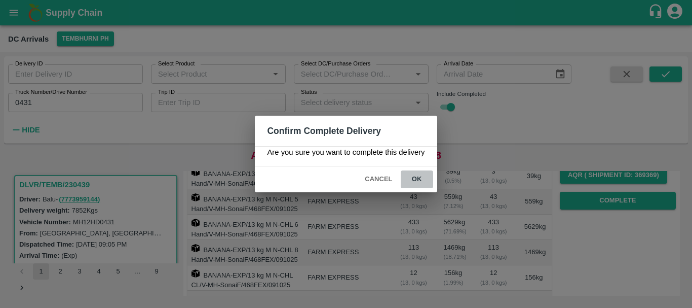
click at [424, 176] on button "ok" at bounding box center [417, 179] width 32 height 18
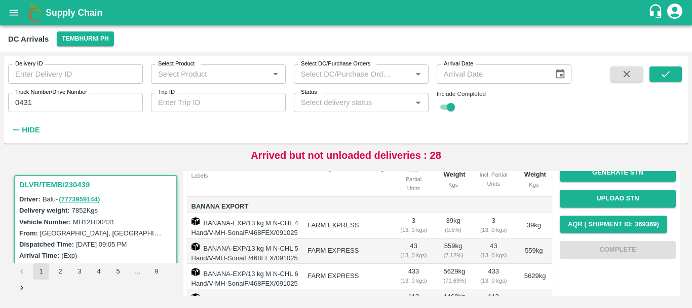
scroll to position [127, 0]
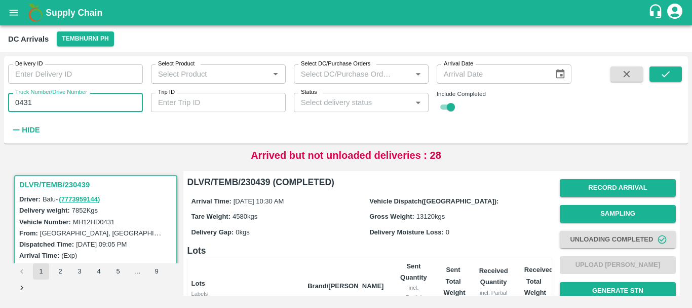
click at [121, 102] on input "0431" at bounding box center [75, 102] width 135 height 19
type input "0"
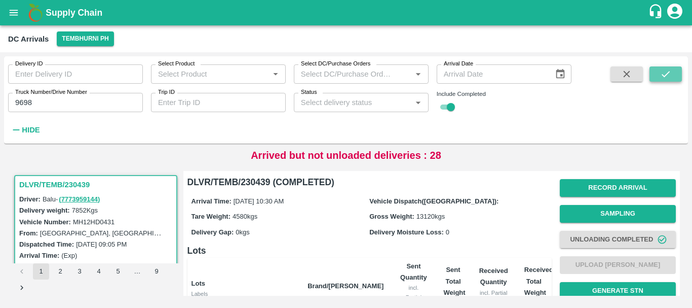
click at [664, 74] on icon "submit" at bounding box center [665, 73] width 11 height 11
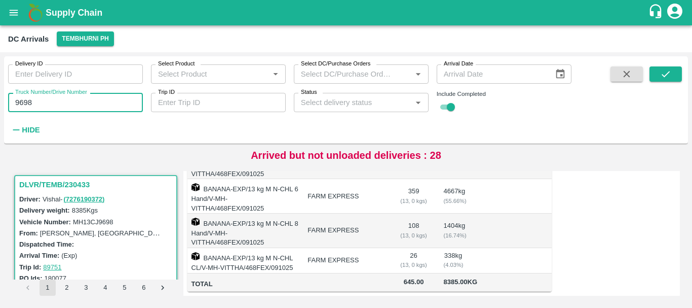
click at [44, 104] on input "9698" at bounding box center [75, 102] width 135 height 19
type input "9"
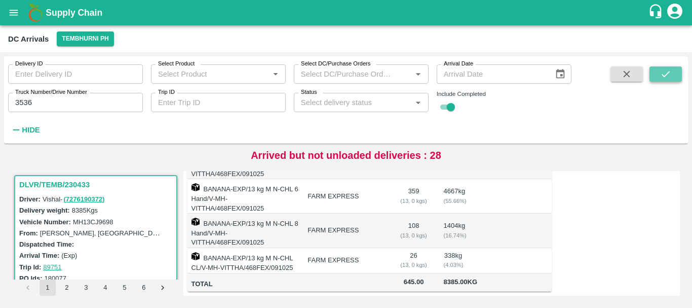
click at [659, 70] on button "submit" at bounding box center [666, 73] width 32 height 15
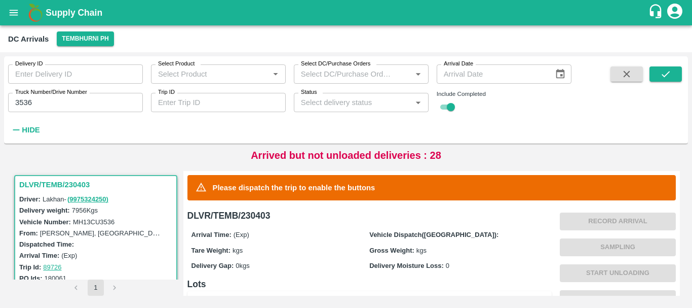
scroll to position [273, 0]
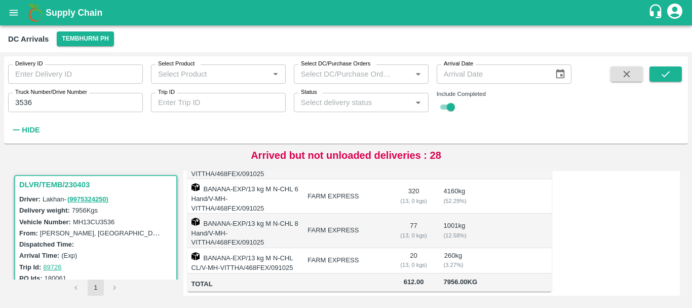
click at [87, 94] on input "3536" at bounding box center [75, 102] width 135 height 19
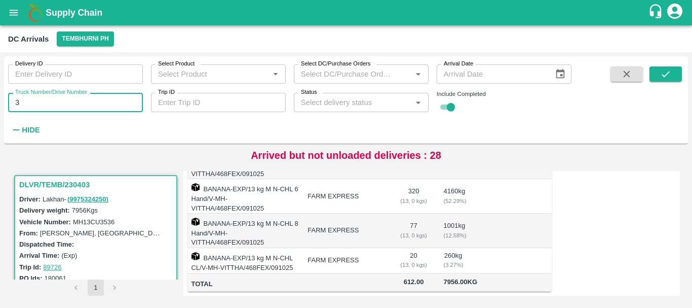
type input "3"
type input "1460"
click at [672, 68] on button "submit" at bounding box center [666, 73] width 32 height 15
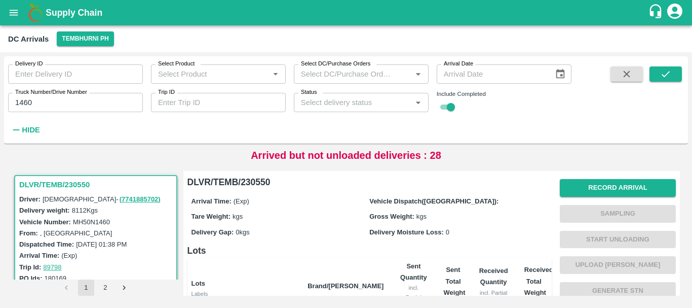
scroll to position [240, 0]
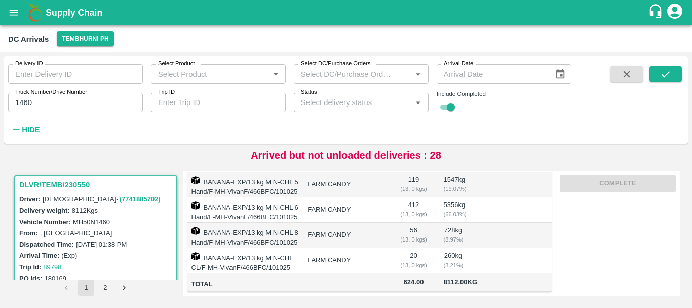
click at [377, 223] on td "FARM CANDY" at bounding box center [346, 235] width 92 height 25
